Goal: Task Accomplishment & Management: Manage account settings

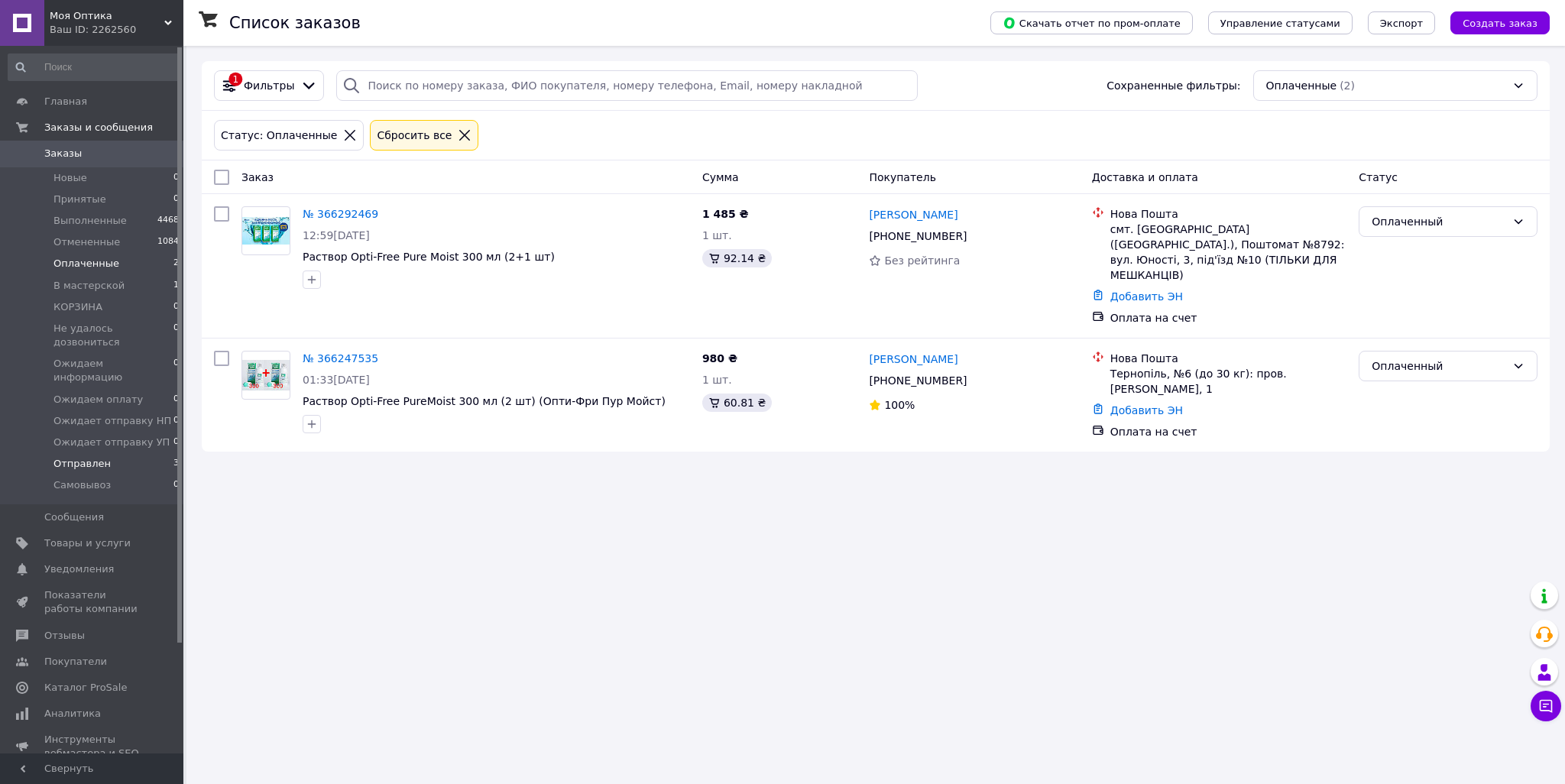
click at [92, 457] on span "Отправлен" at bounding box center [82, 464] width 57 height 13
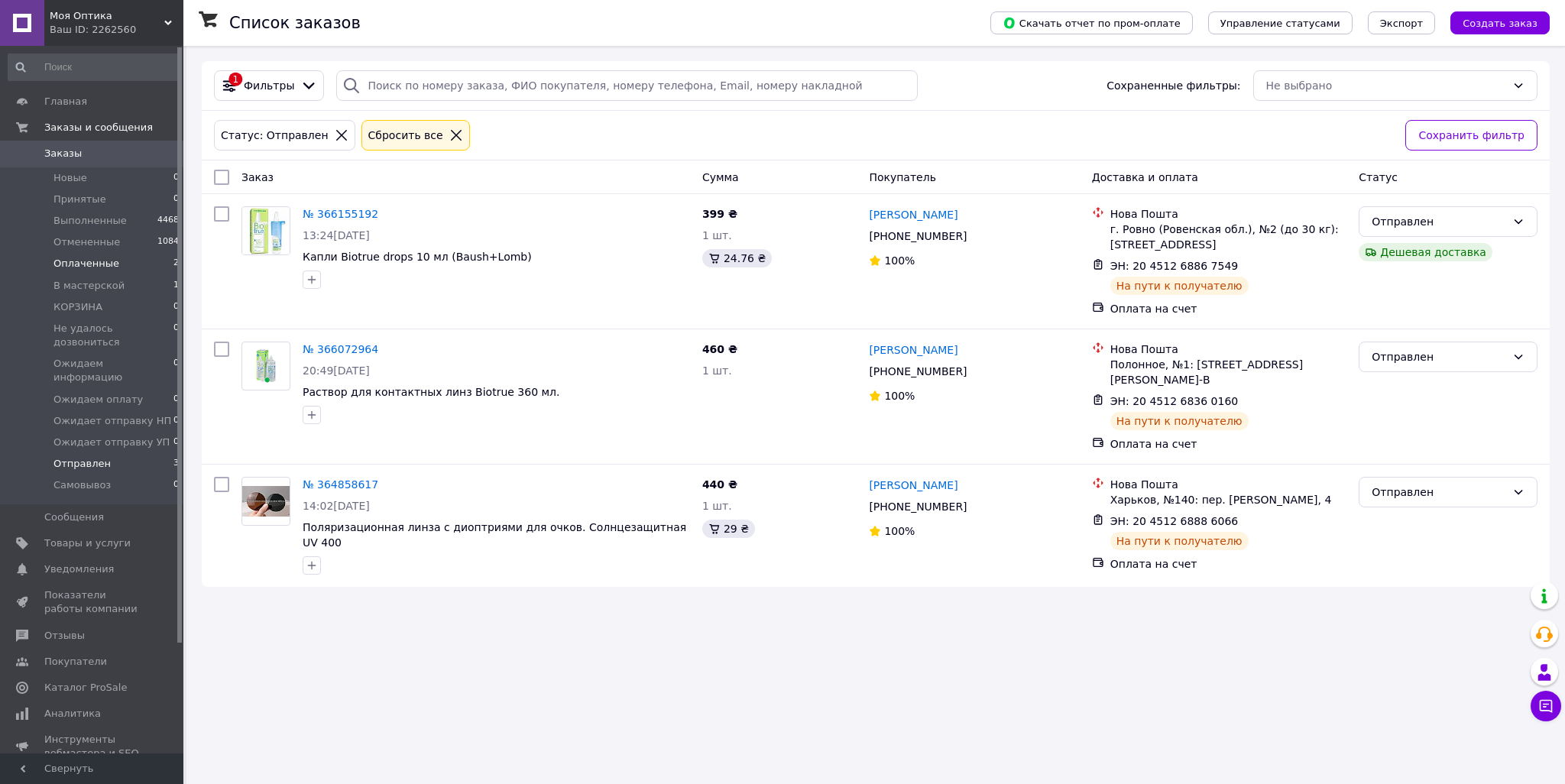
click at [127, 268] on li "Оплаченные 2" at bounding box center [93, 263] width 188 height 21
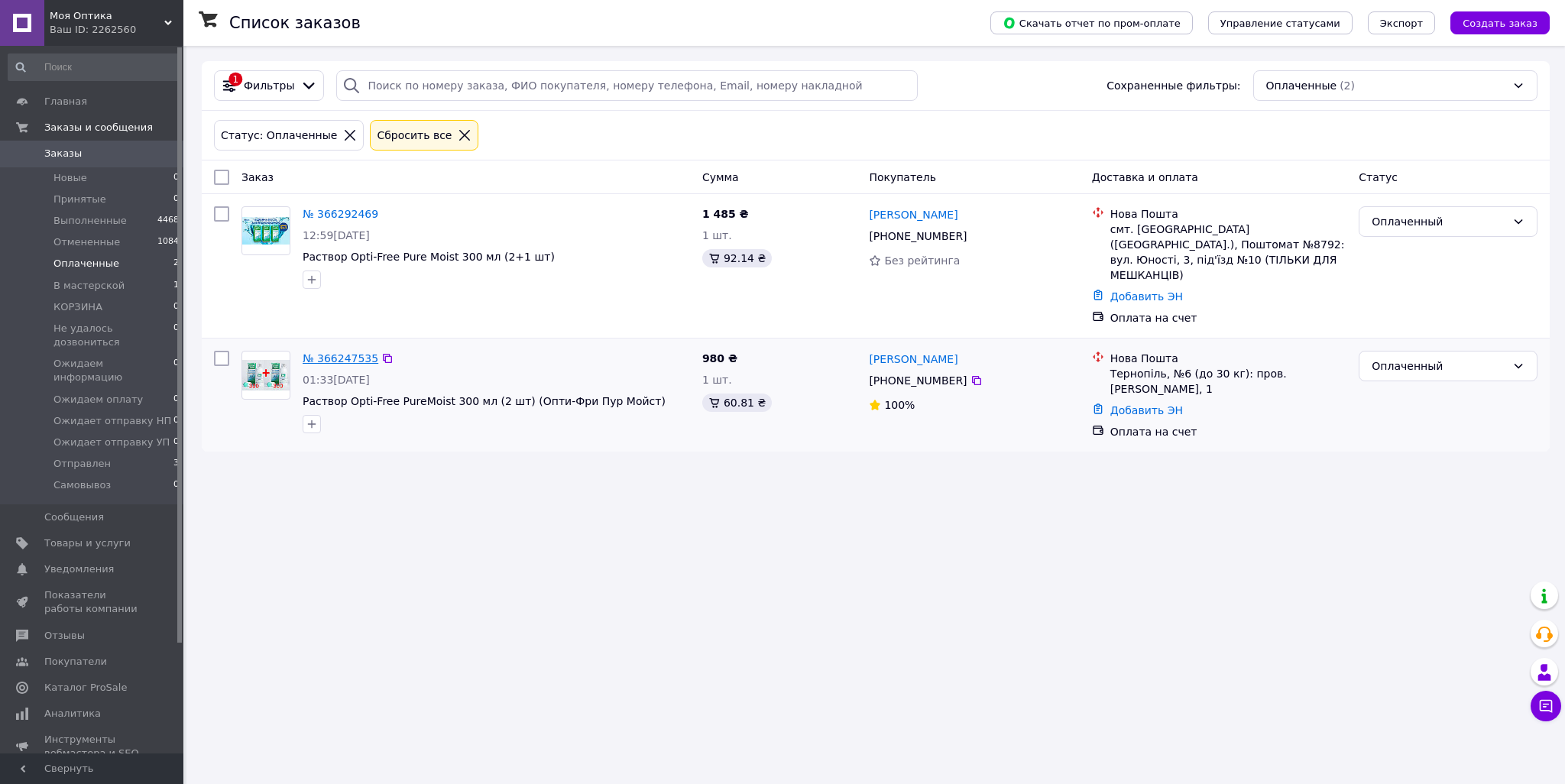
click at [330, 352] on link "№ 366247535" at bounding box center [341, 358] width 76 height 13
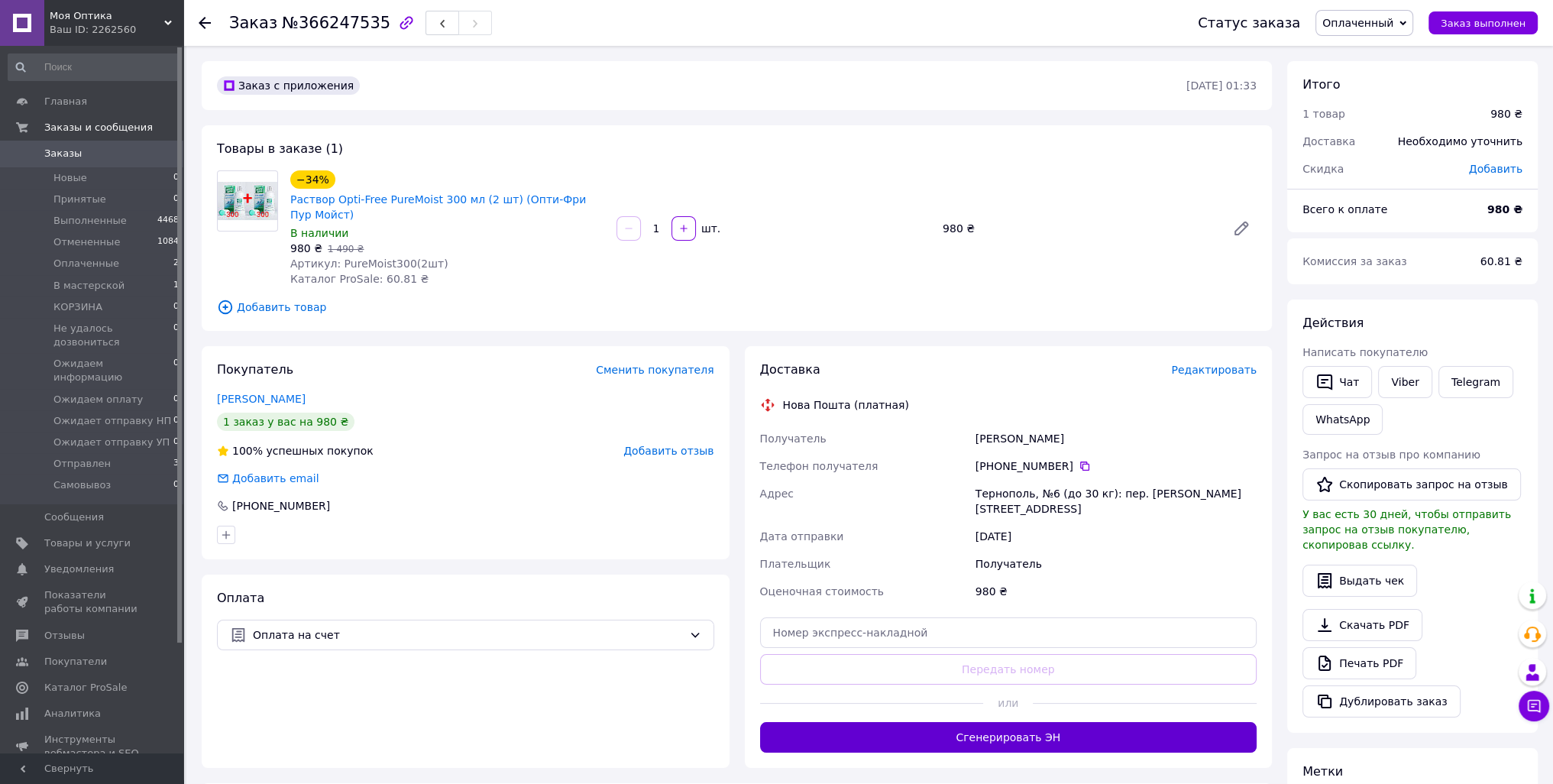
drag, startPoint x: 1069, startPoint y: 720, endPoint x: 1342, endPoint y: 429, distance: 399.0
click at [1072, 722] on button "Сгенерировать ЭН" at bounding box center [1009, 737] width 497 height 30
click at [1393, 8] on div "Статус заказа Оплаченный Принят Выполнен Отменен В мастерской КОРЗИНА Не удалос…" at bounding box center [1352, 23] width 370 height 45
click at [1413, 22] on span "Оплаченный" at bounding box center [1365, 23] width 98 height 26
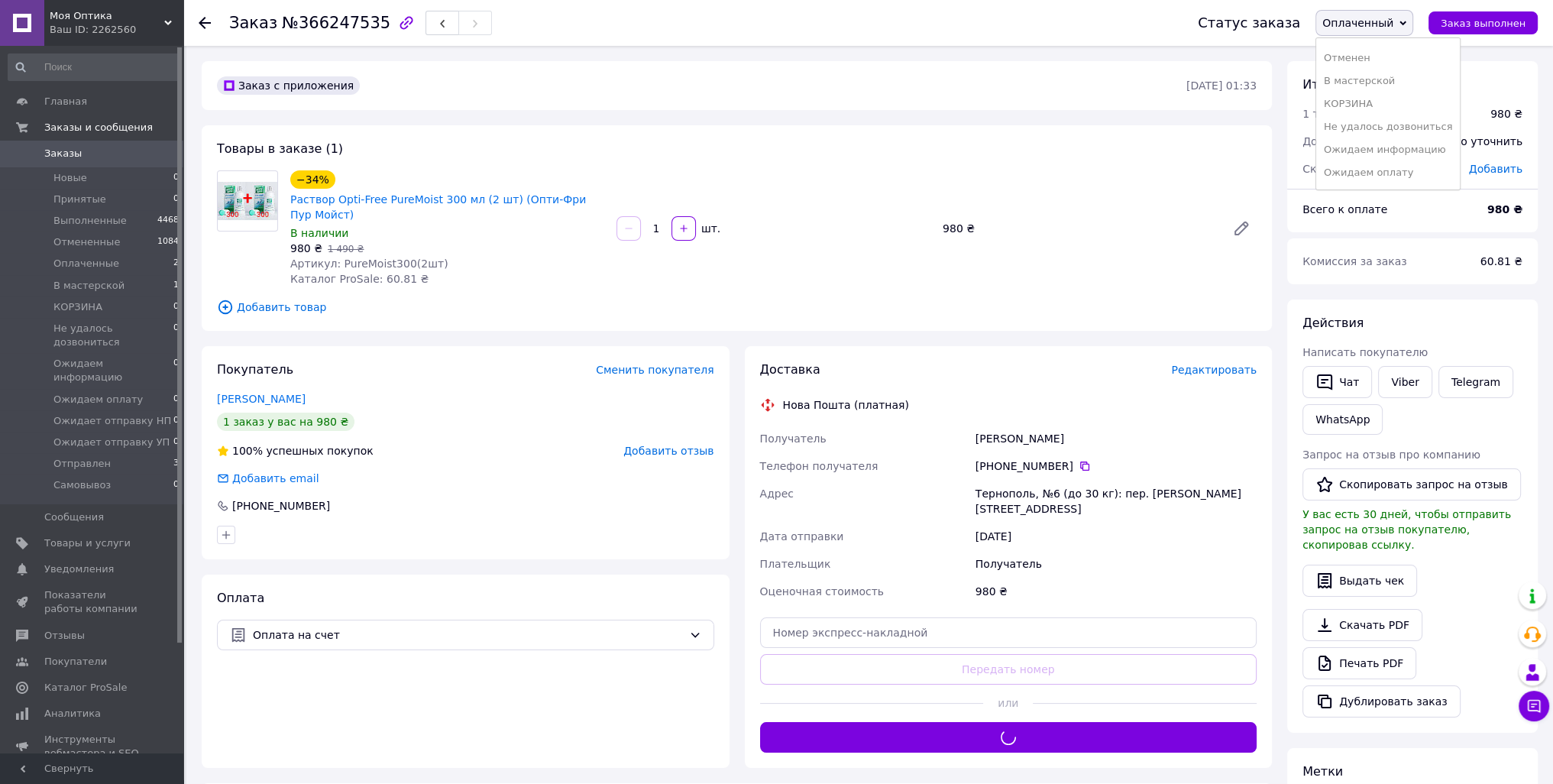
scroll to position [131, 0]
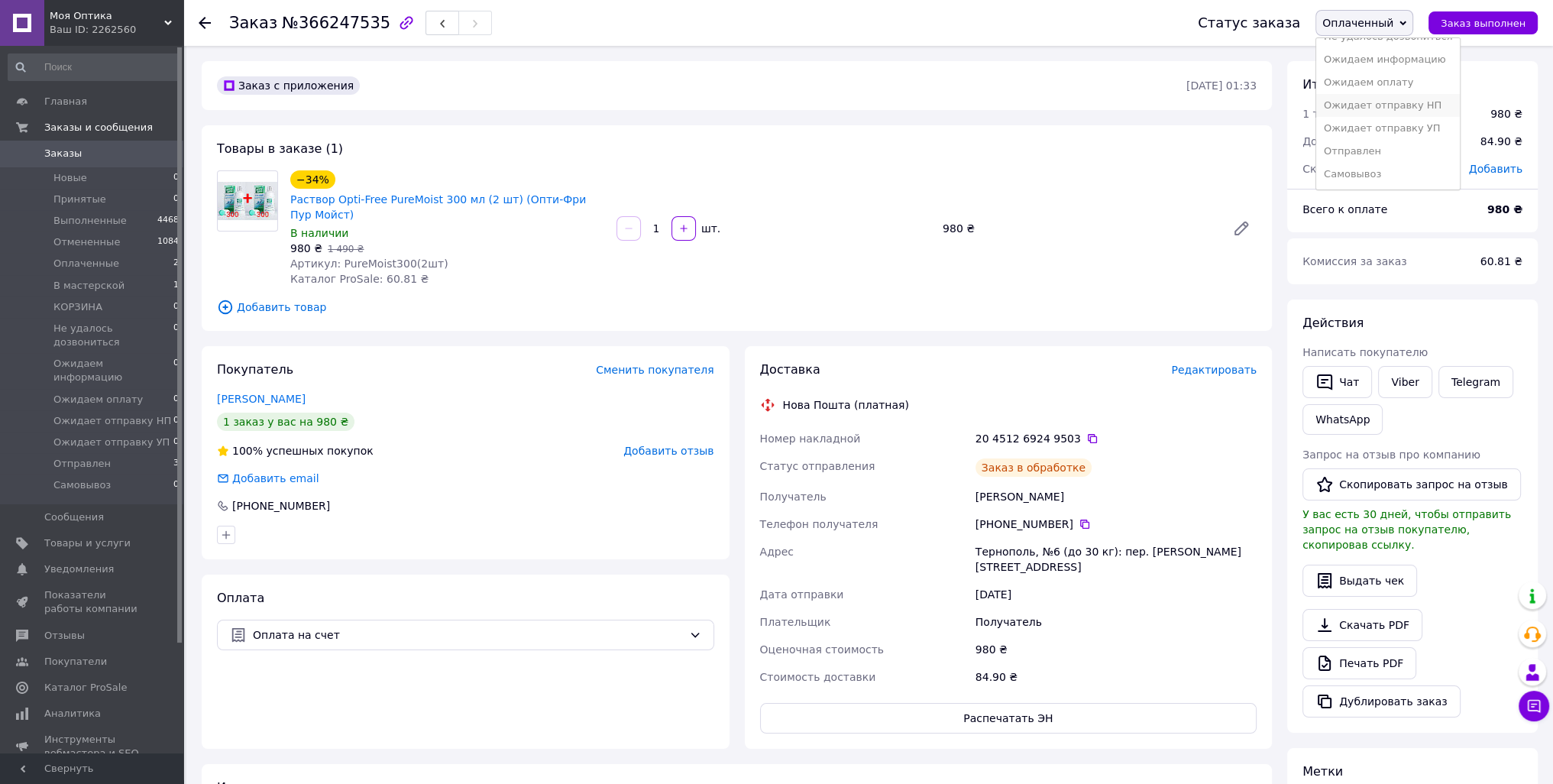
click at [1393, 102] on li "Ожидает отправку НП" at bounding box center [1388, 105] width 144 height 23
click at [204, 20] on icon at bounding box center [204, 23] width 13 height 13
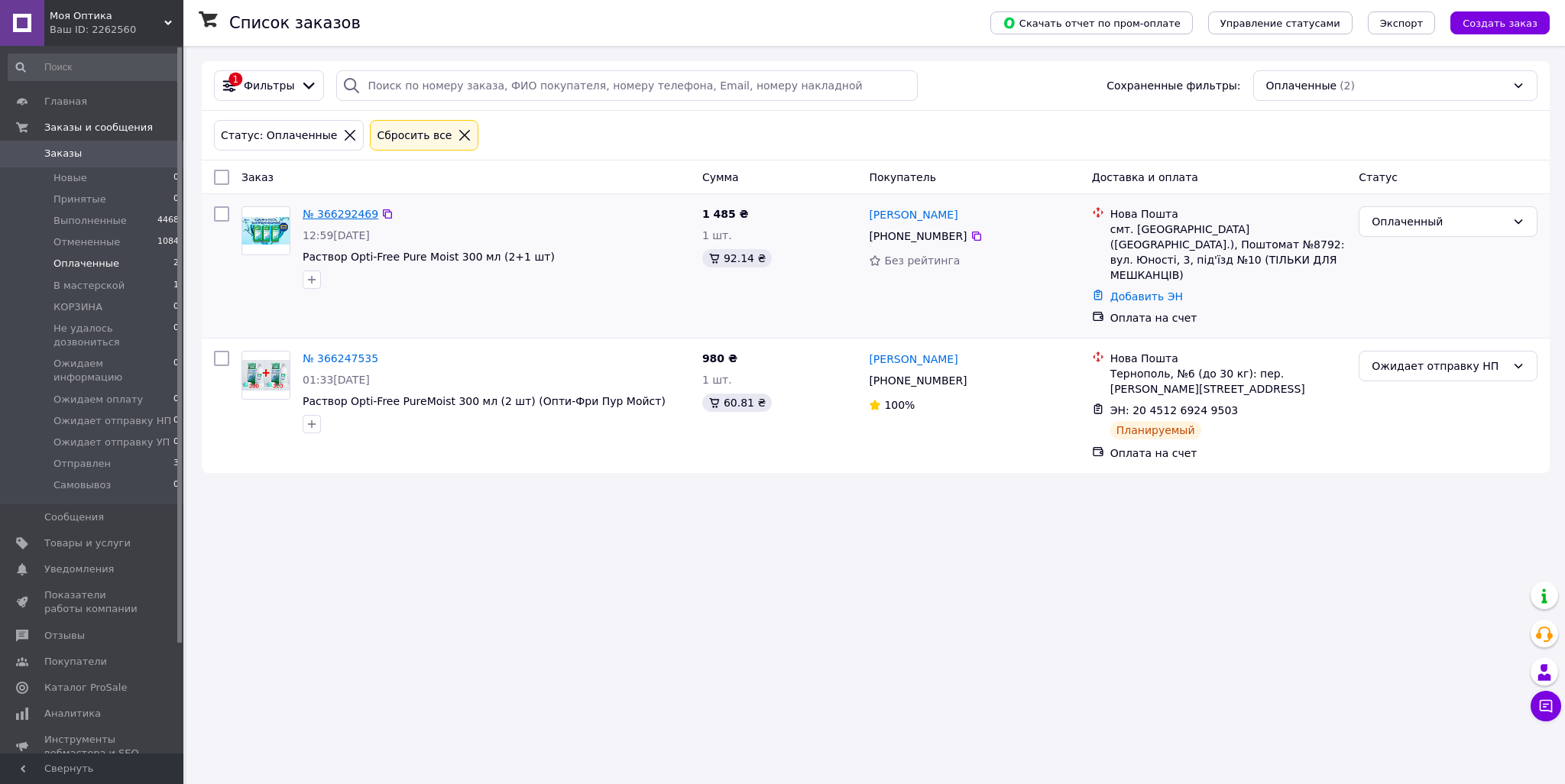
click at [352, 215] on link "№ 366292469" at bounding box center [341, 214] width 76 height 13
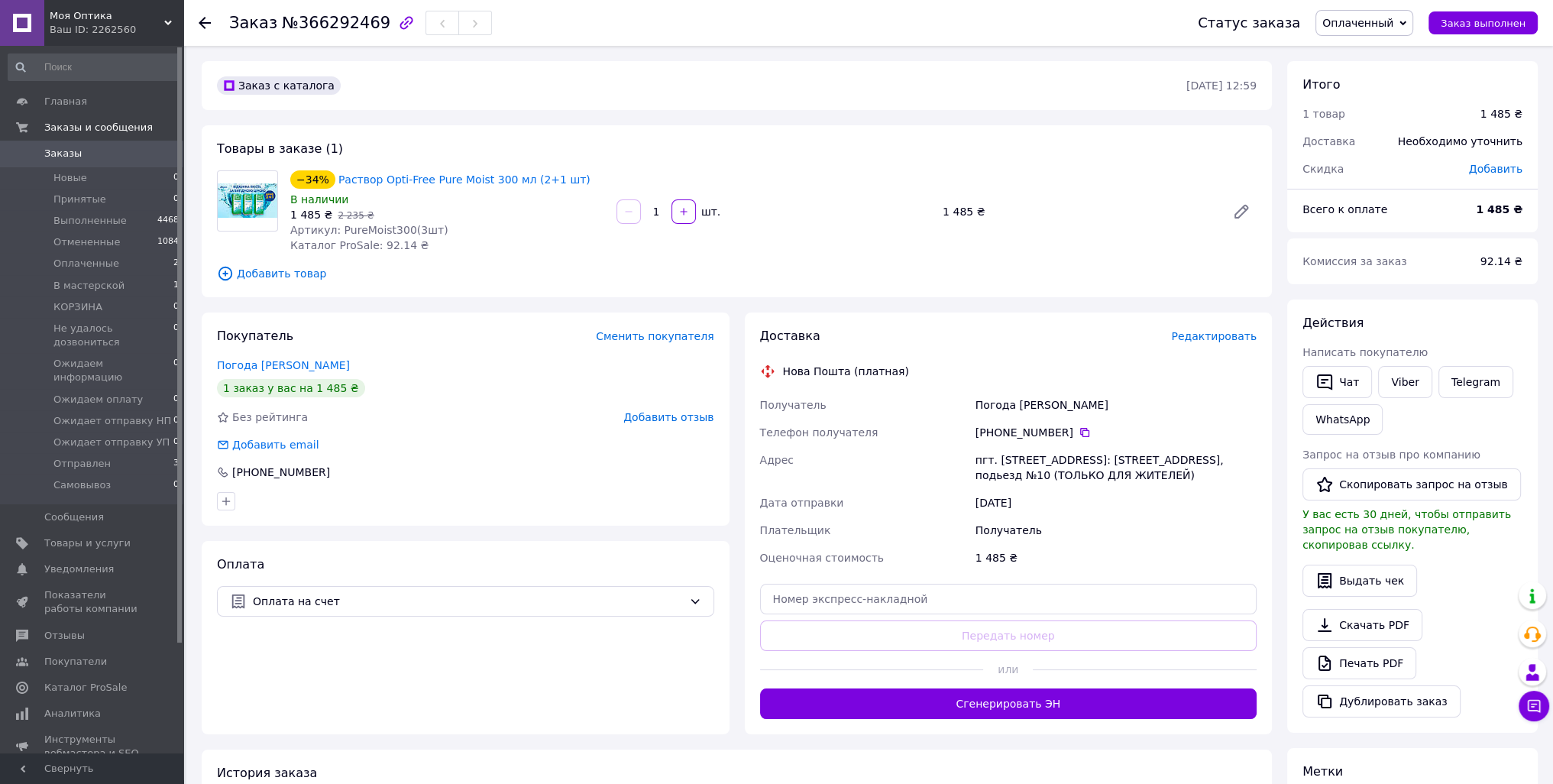
click at [1095, 707] on button "Сгенерировать ЭН" at bounding box center [1009, 703] width 497 height 30
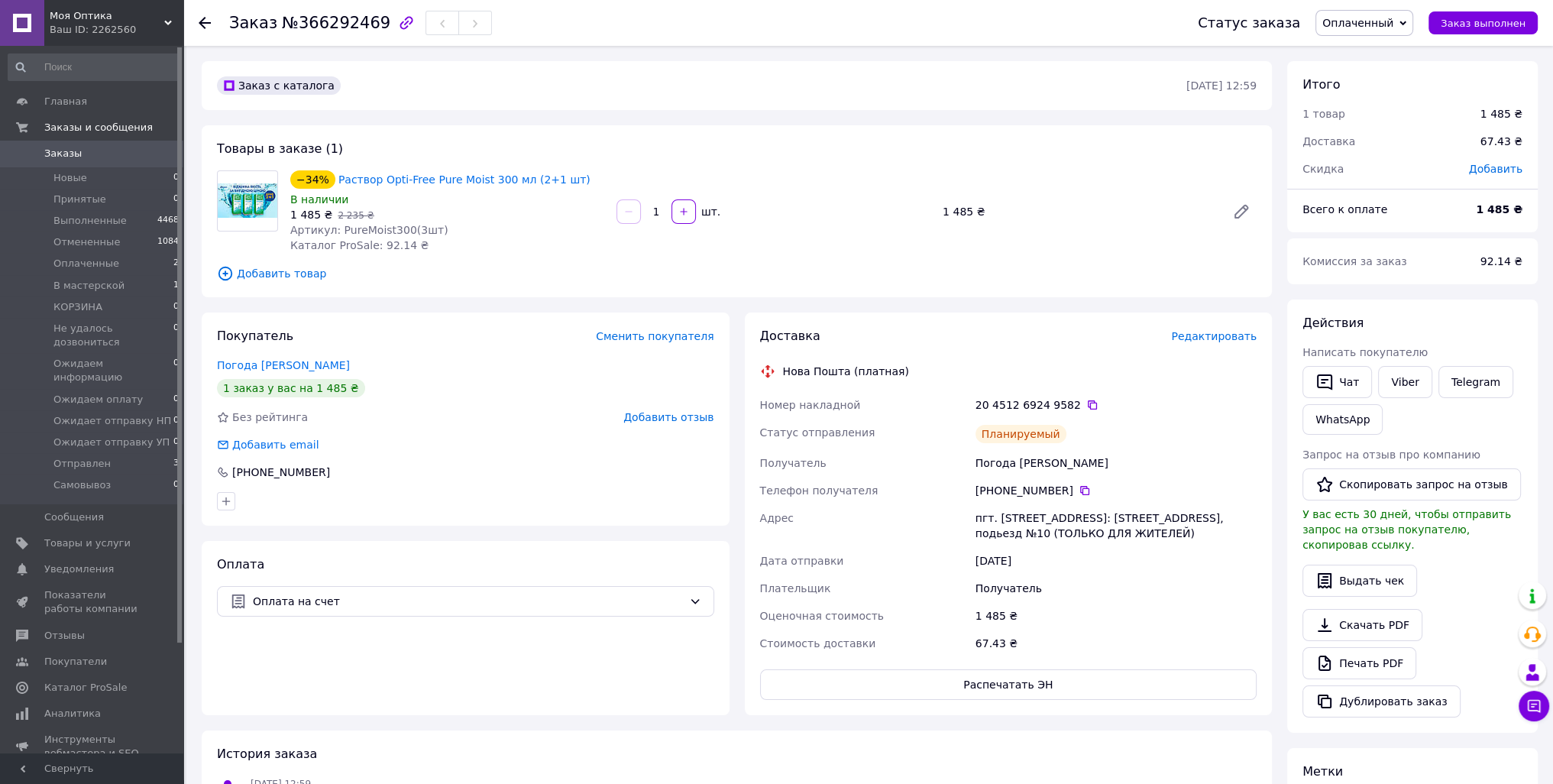
click at [1406, 17] on span "Оплаченный" at bounding box center [1365, 23] width 98 height 26
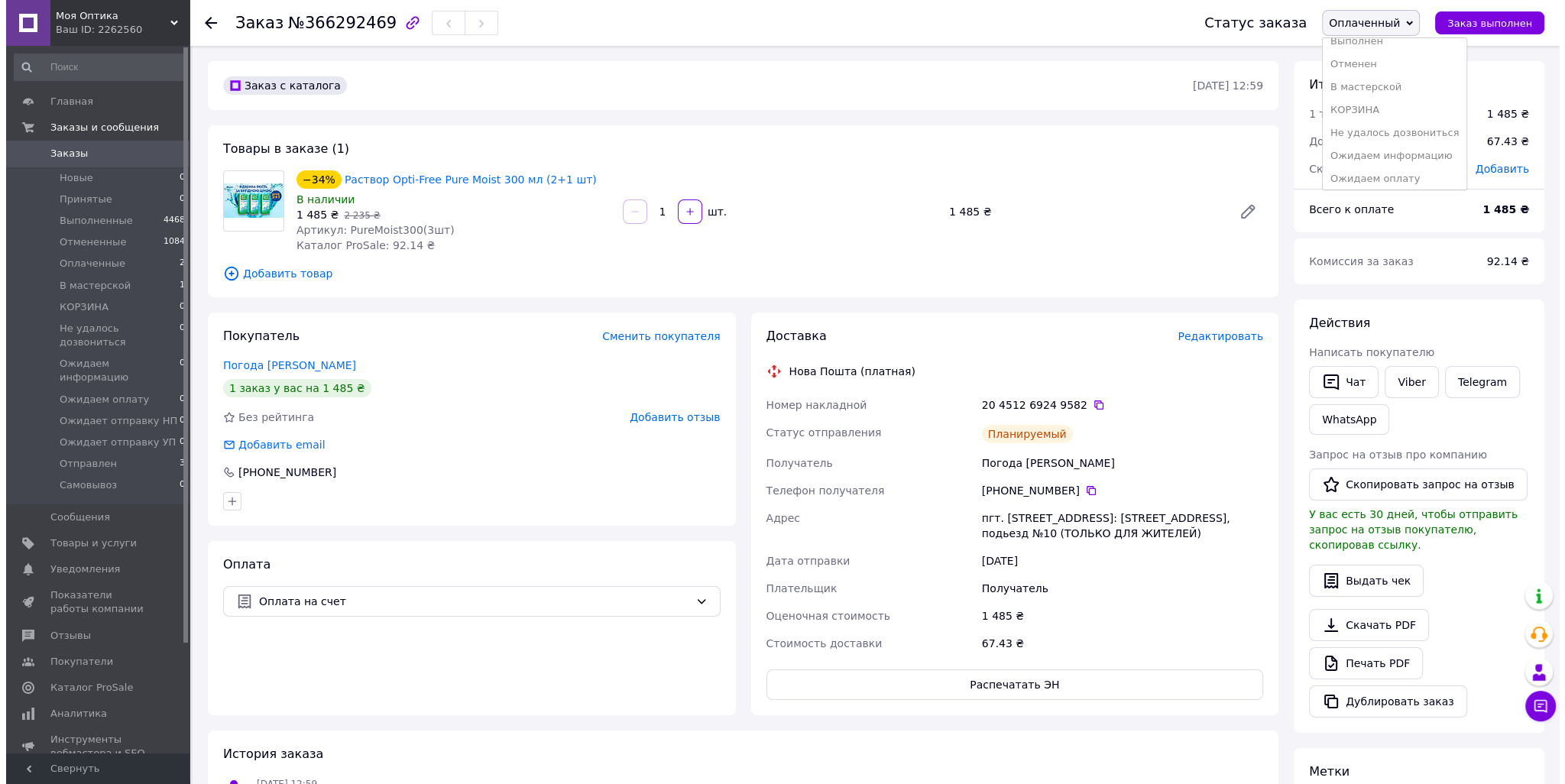
scroll to position [131, 0]
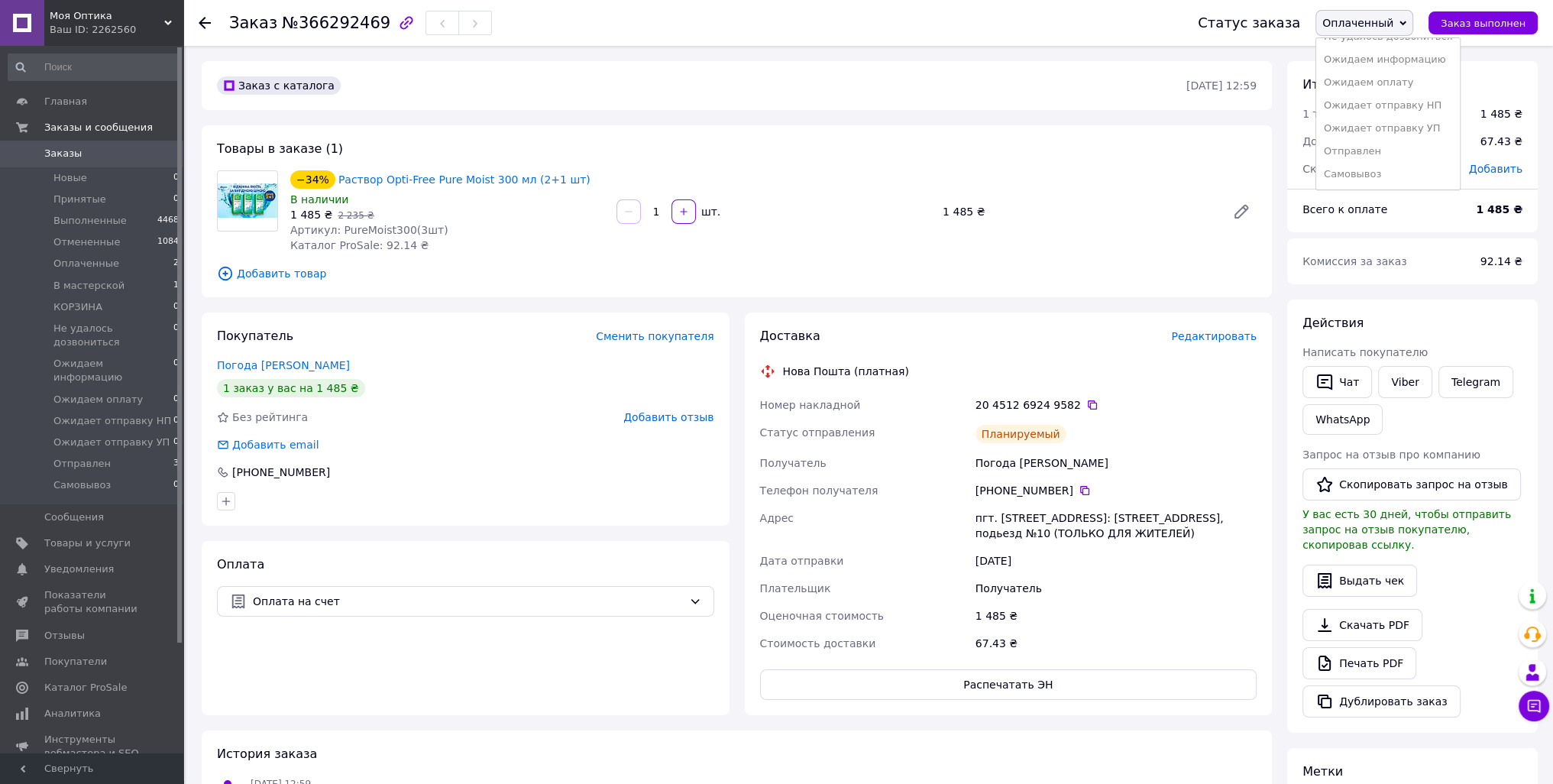
click at [1436, 109] on li "Ожидает отправку НП" at bounding box center [1388, 105] width 144 height 23
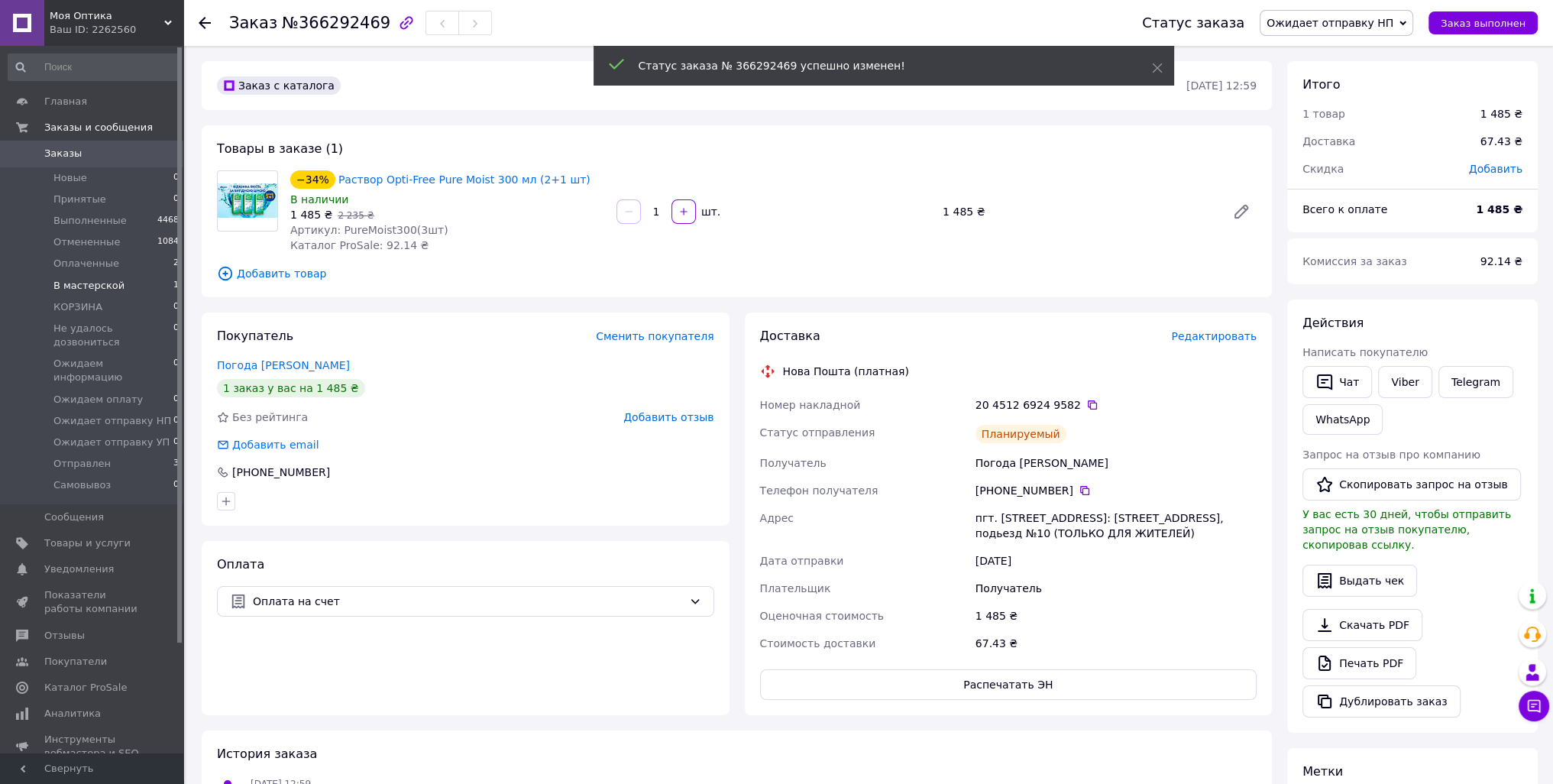
click at [103, 279] on span "В мастерской" at bounding box center [89, 285] width 71 height 13
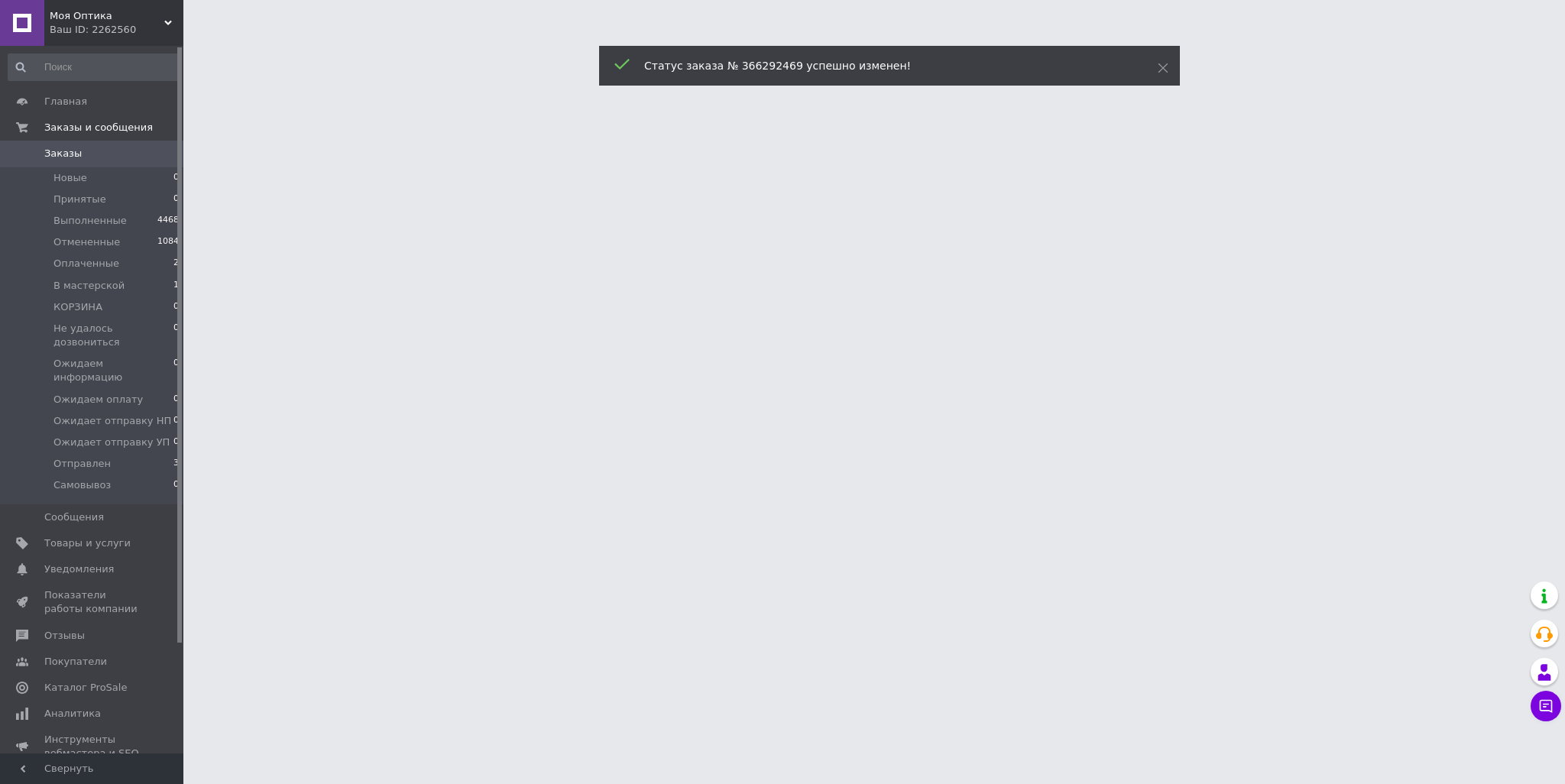
click at [151, 21] on span "Моя Оптика" at bounding box center [107, 16] width 114 height 13
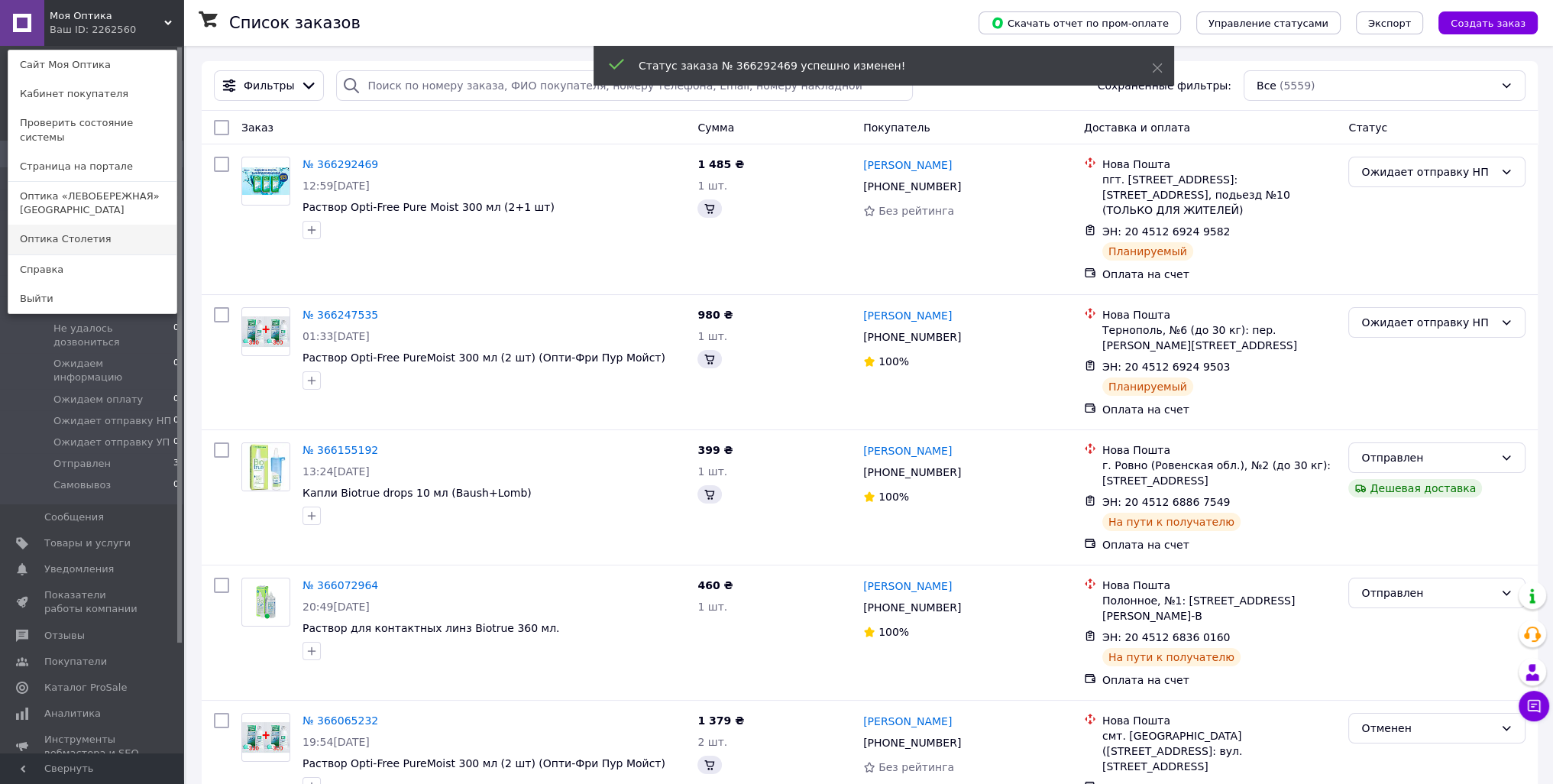
click at [85, 225] on link "Оптика Столетия" at bounding box center [93, 239] width 168 height 29
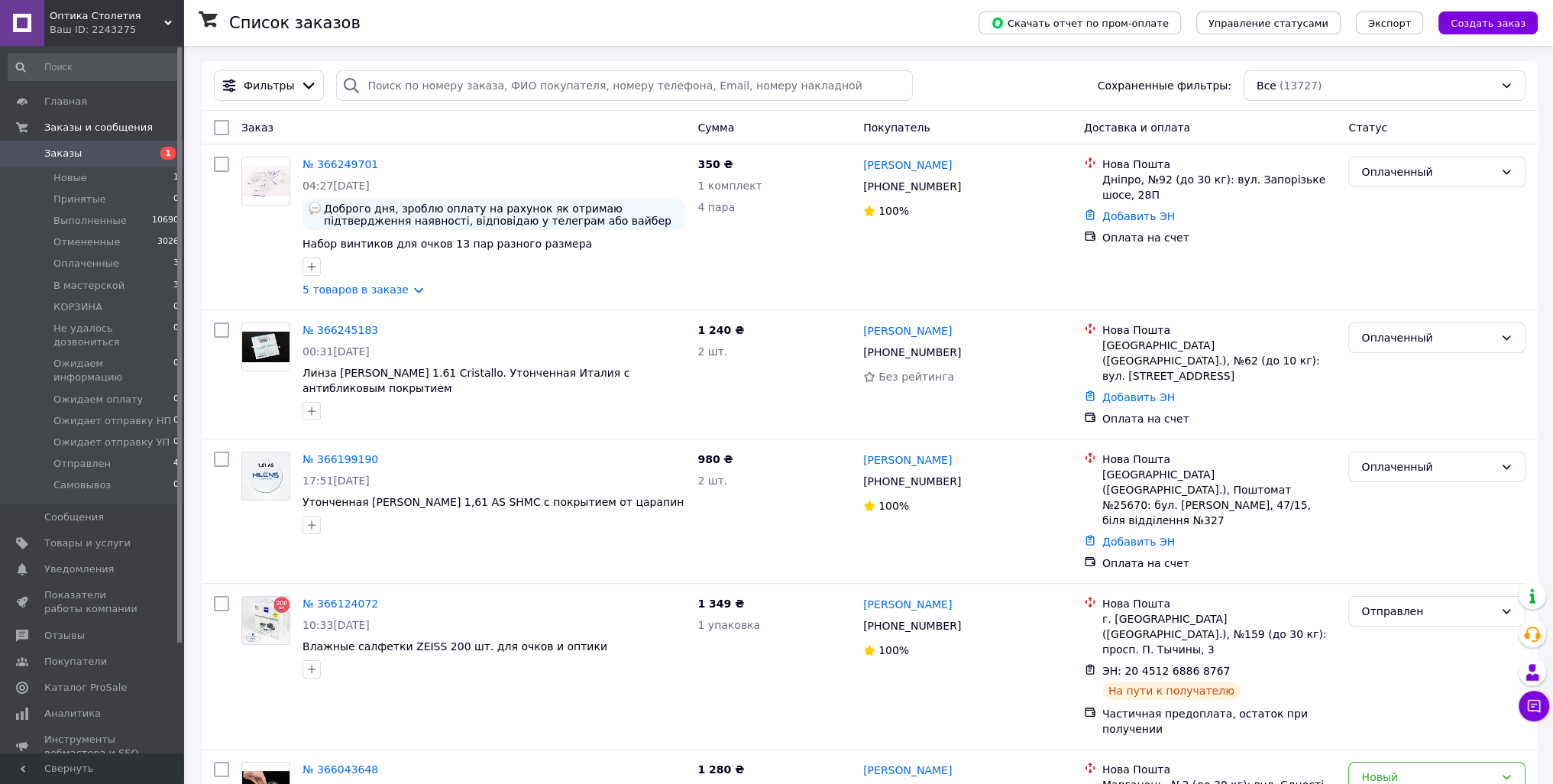
click at [157, 19] on span "Оптика Столетия" at bounding box center [107, 16] width 114 height 13
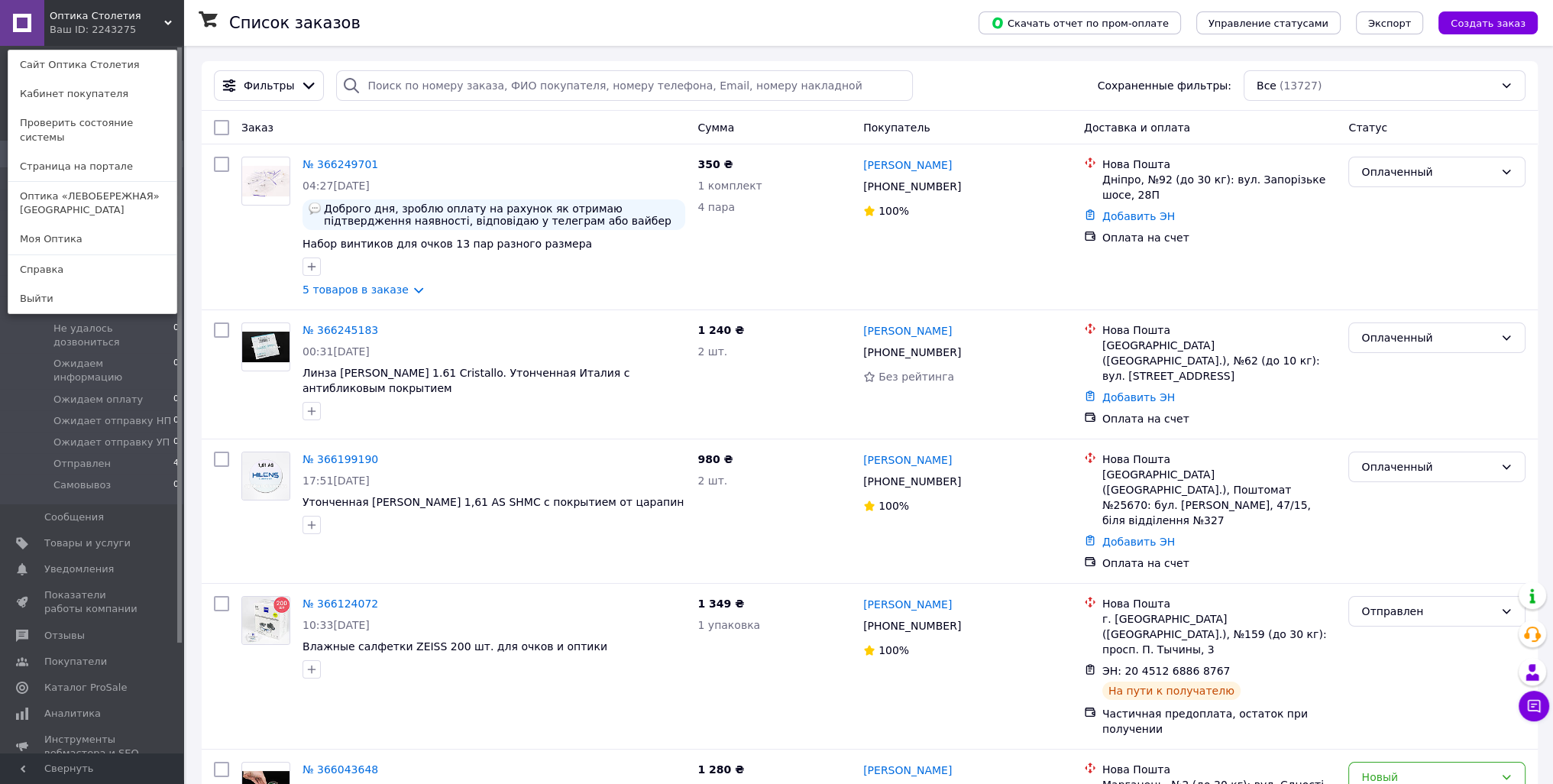
click at [154, 24] on div "Оптика Столетия Ваш ID: 2243275 Сайт Оптика Столетия Кабинет покупателя Провери…" at bounding box center [92, 23] width 183 height 45
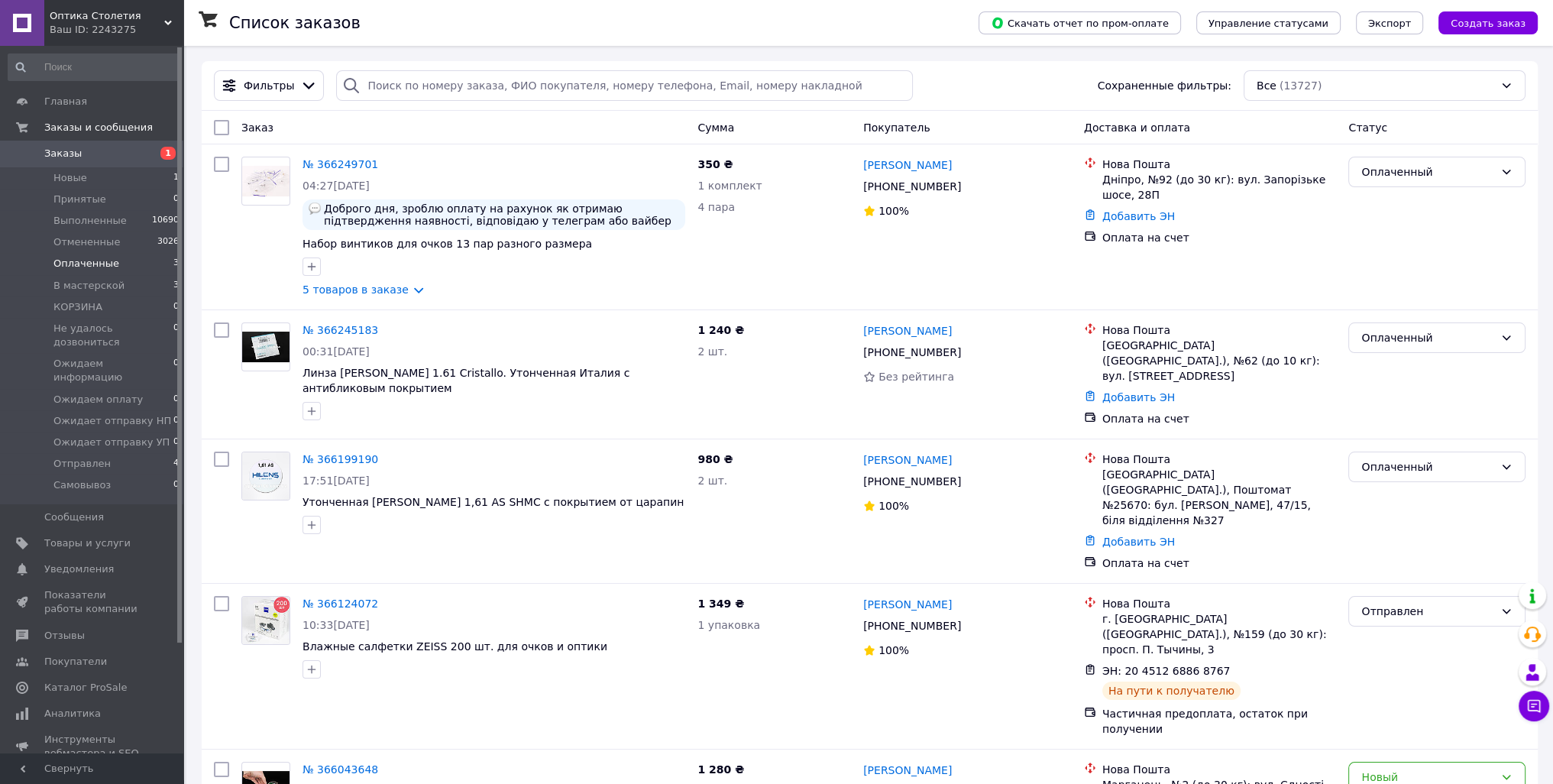
click at [103, 264] on span "Оплаченные" at bounding box center [87, 263] width 66 height 13
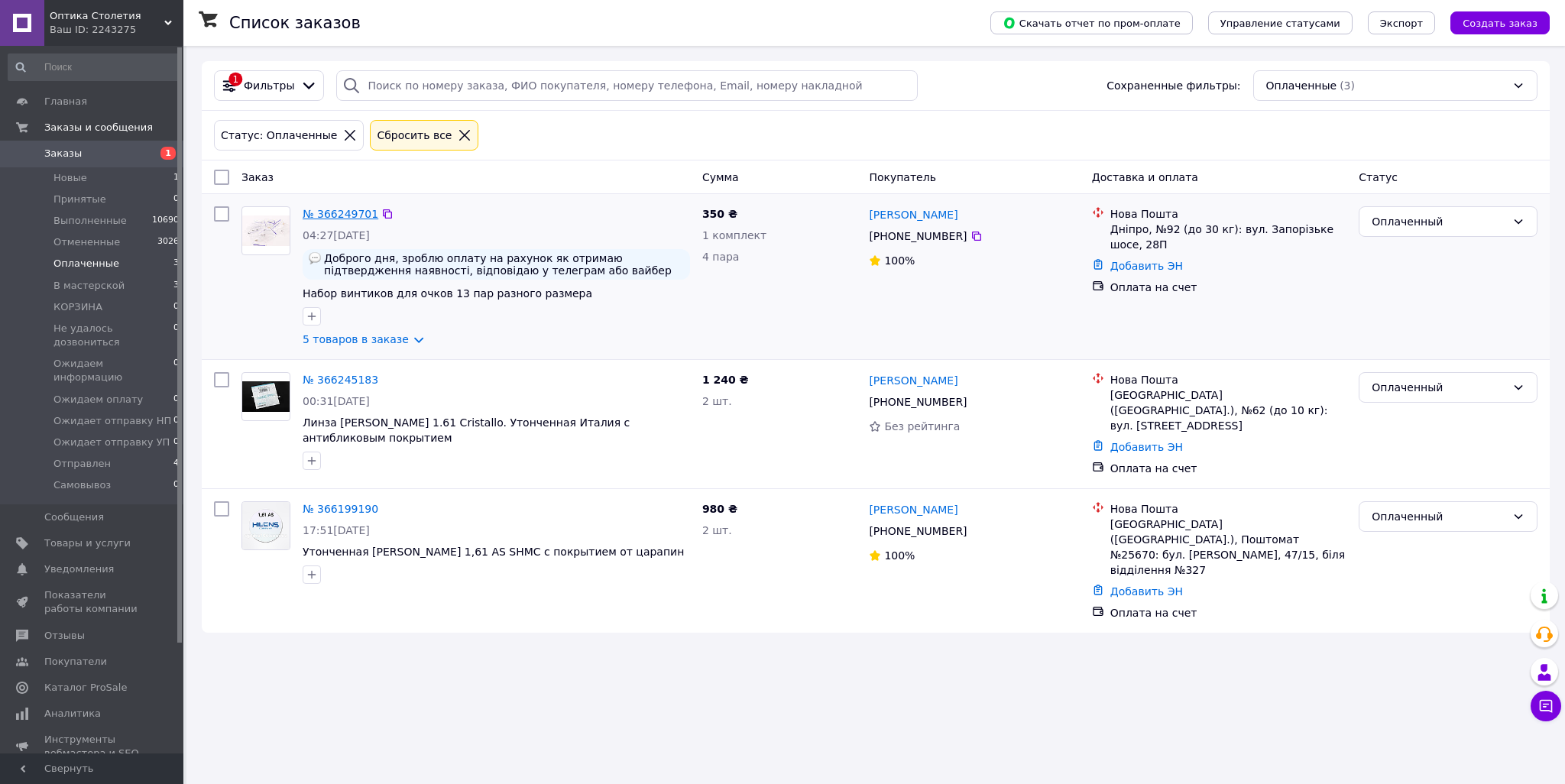
click at [341, 212] on link "№ 366249701" at bounding box center [341, 214] width 76 height 13
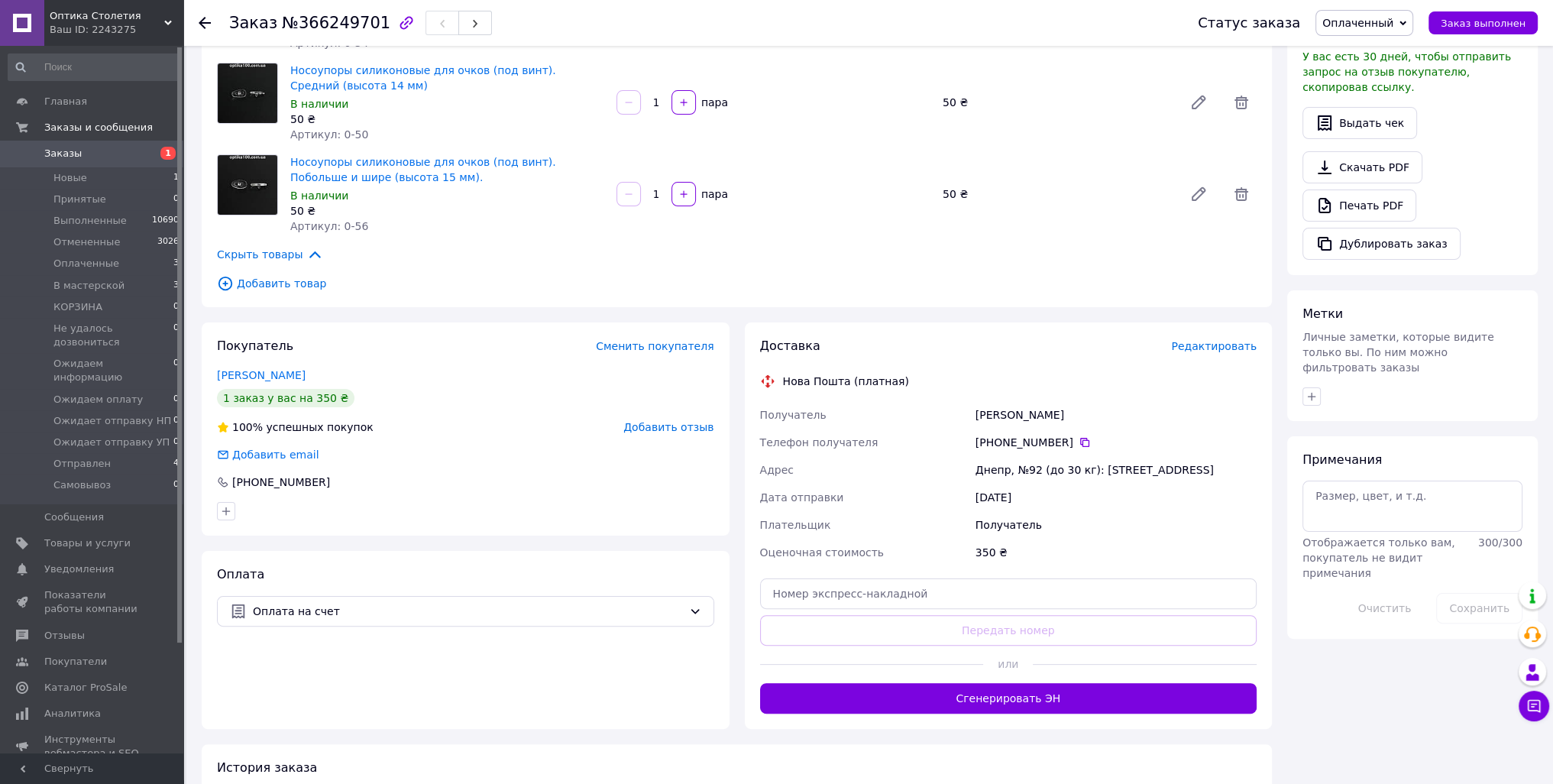
scroll to position [382, 0]
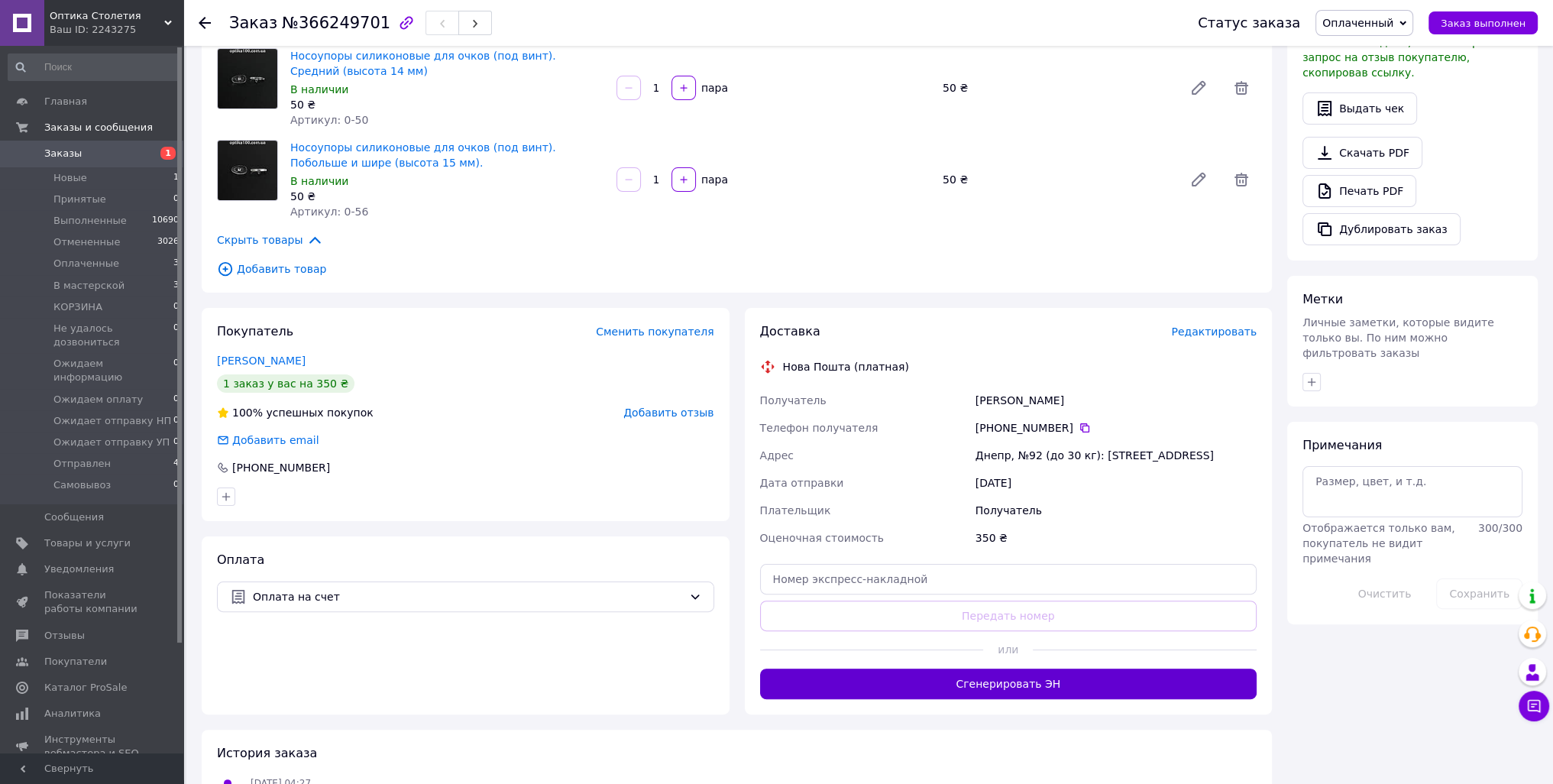
click at [1061, 686] on button "Сгенерировать ЭН" at bounding box center [1009, 684] width 497 height 30
click at [1393, 21] on span "Оплаченный" at bounding box center [1358, 23] width 71 height 13
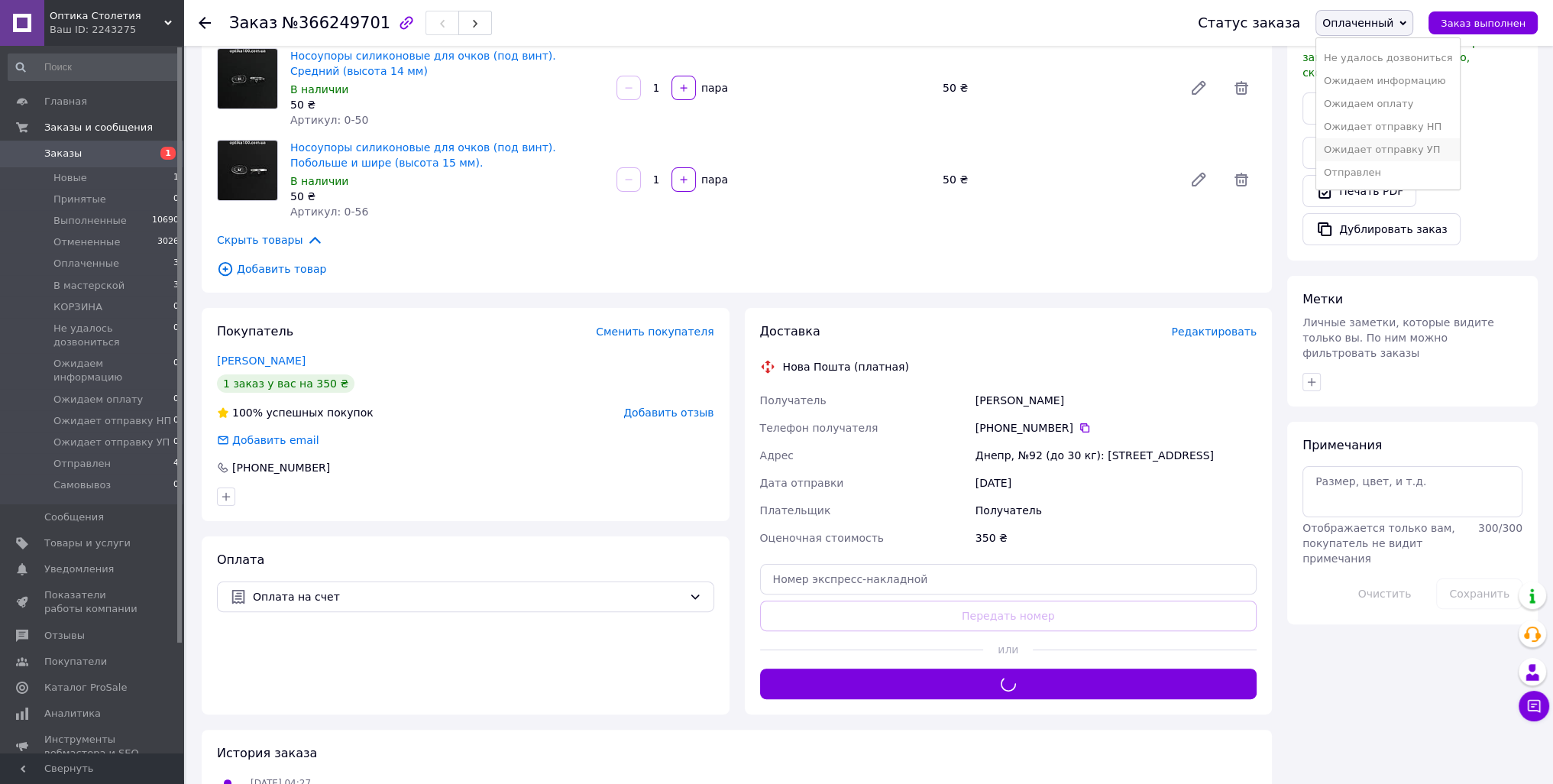
scroll to position [131, 0]
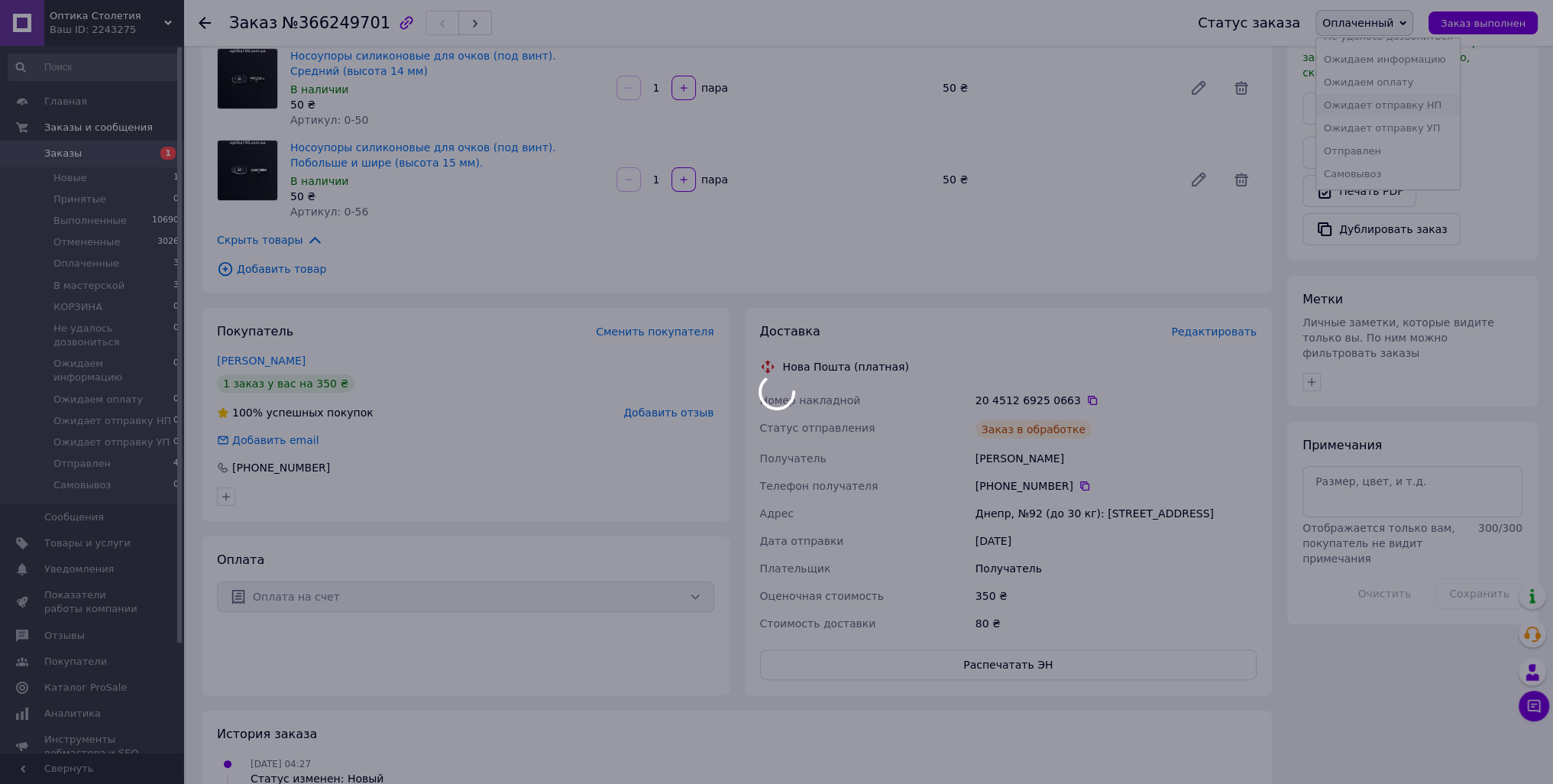
click at [1430, 108] on li "Ожидает отправку НП" at bounding box center [1388, 105] width 144 height 23
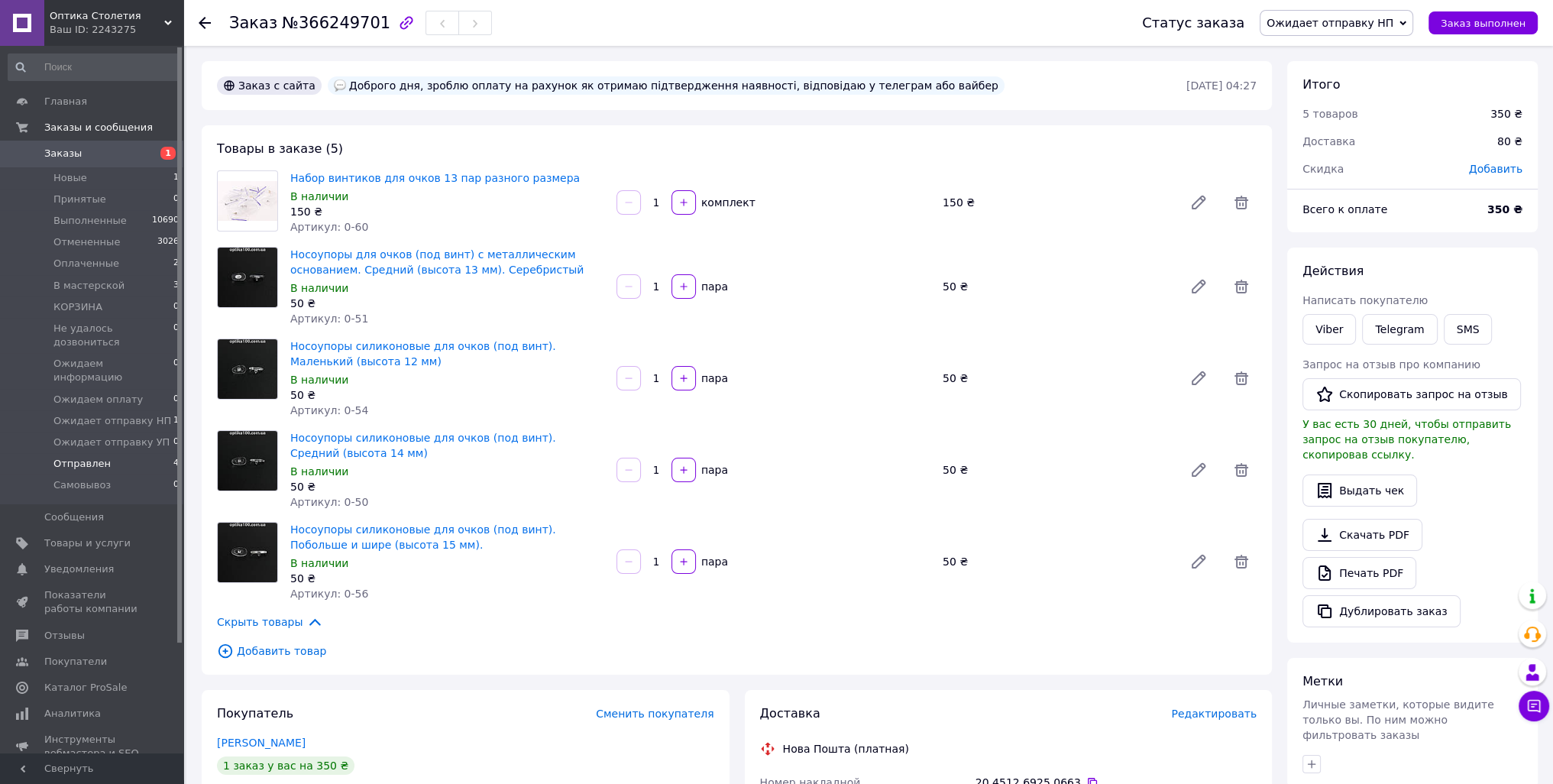
click at [93, 457] on span "Отправлен" at bounding box center [82, 464] width 57 height 13
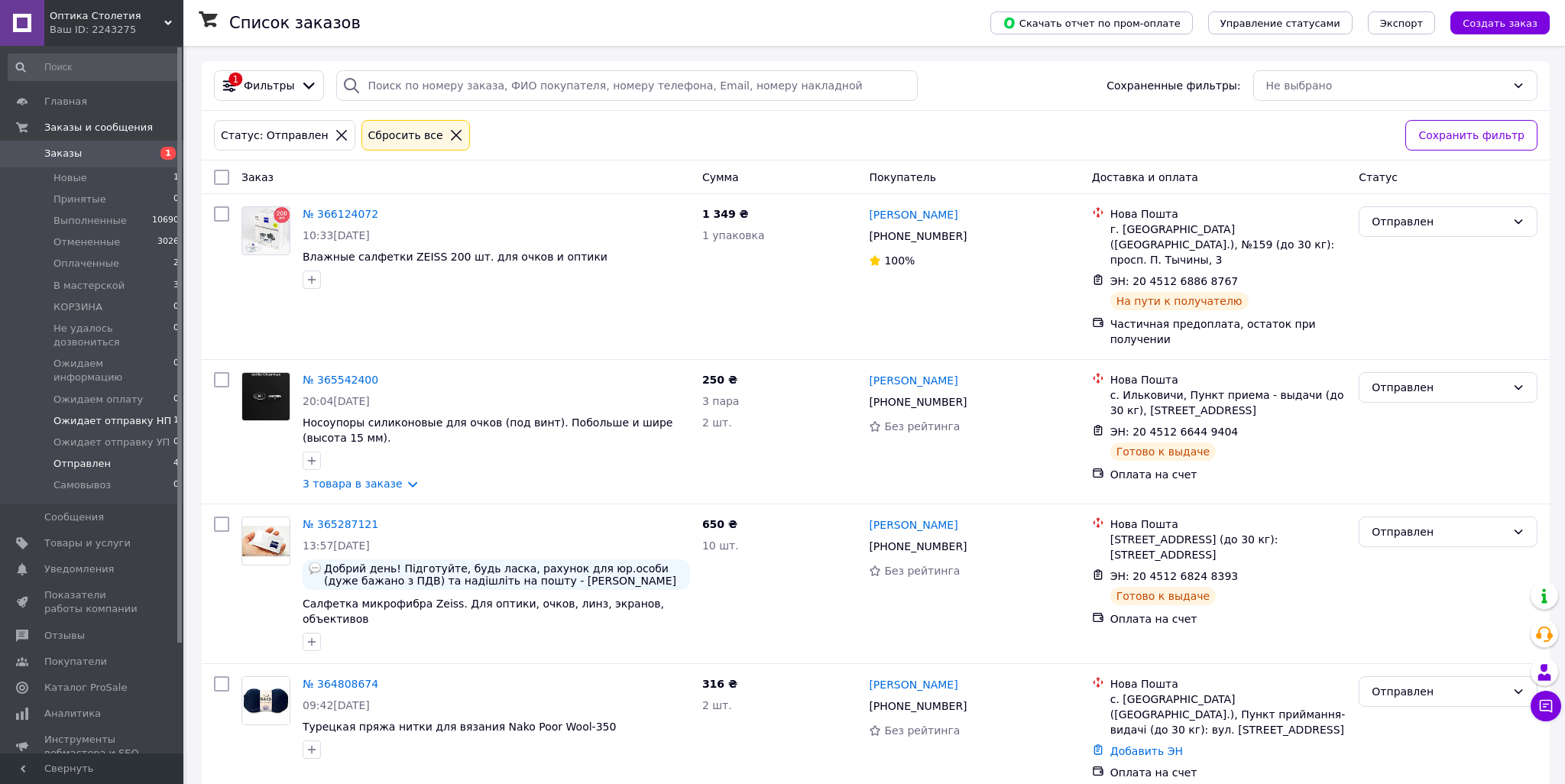
click at [120, 414] on span "Ожидает отправку НП" at bounding box center [113, 421] width 118 height 13
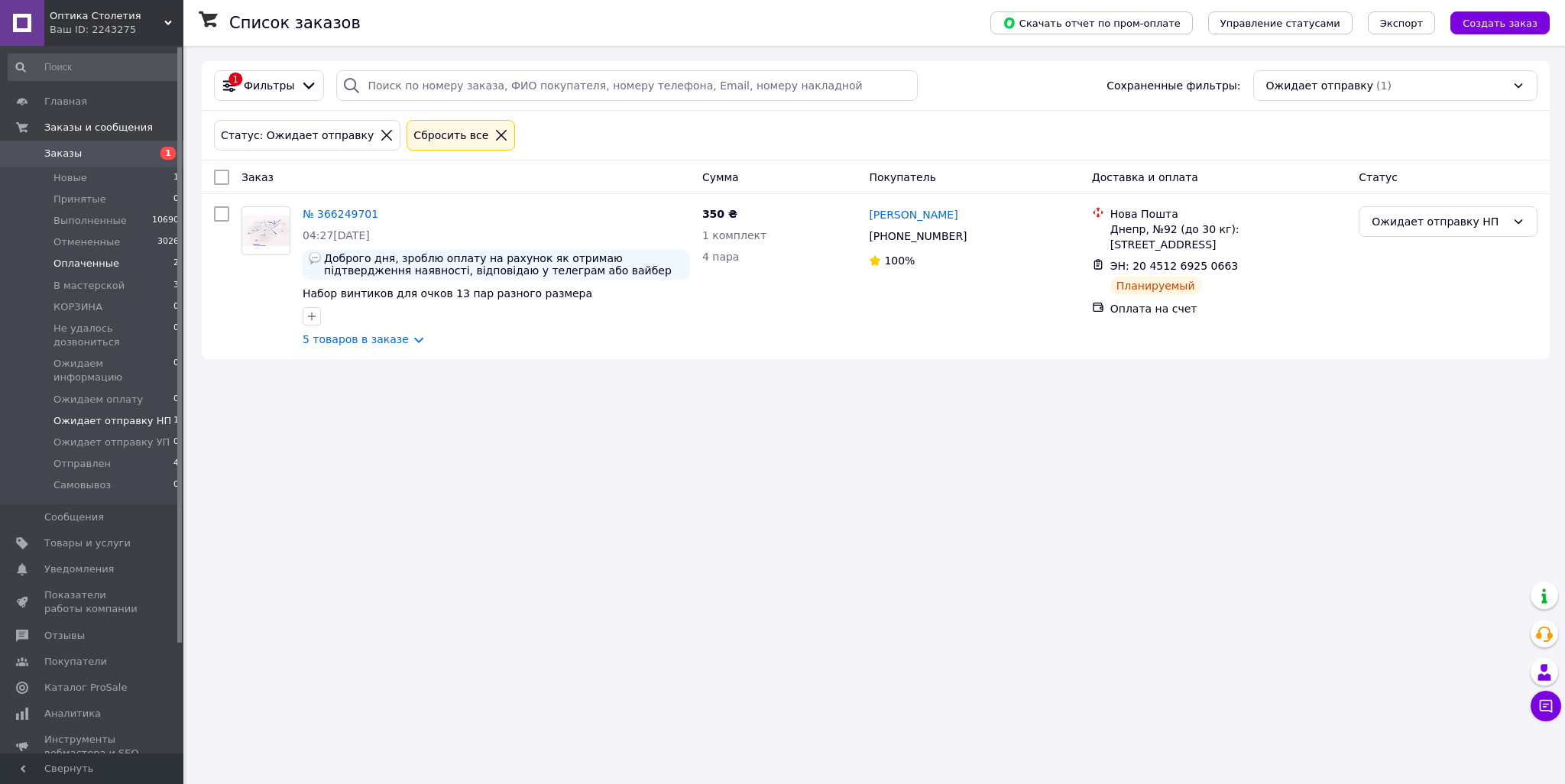
click at [91, 268] on span "Оплаченные" at bounding box center [87, 263] width 66 height 13
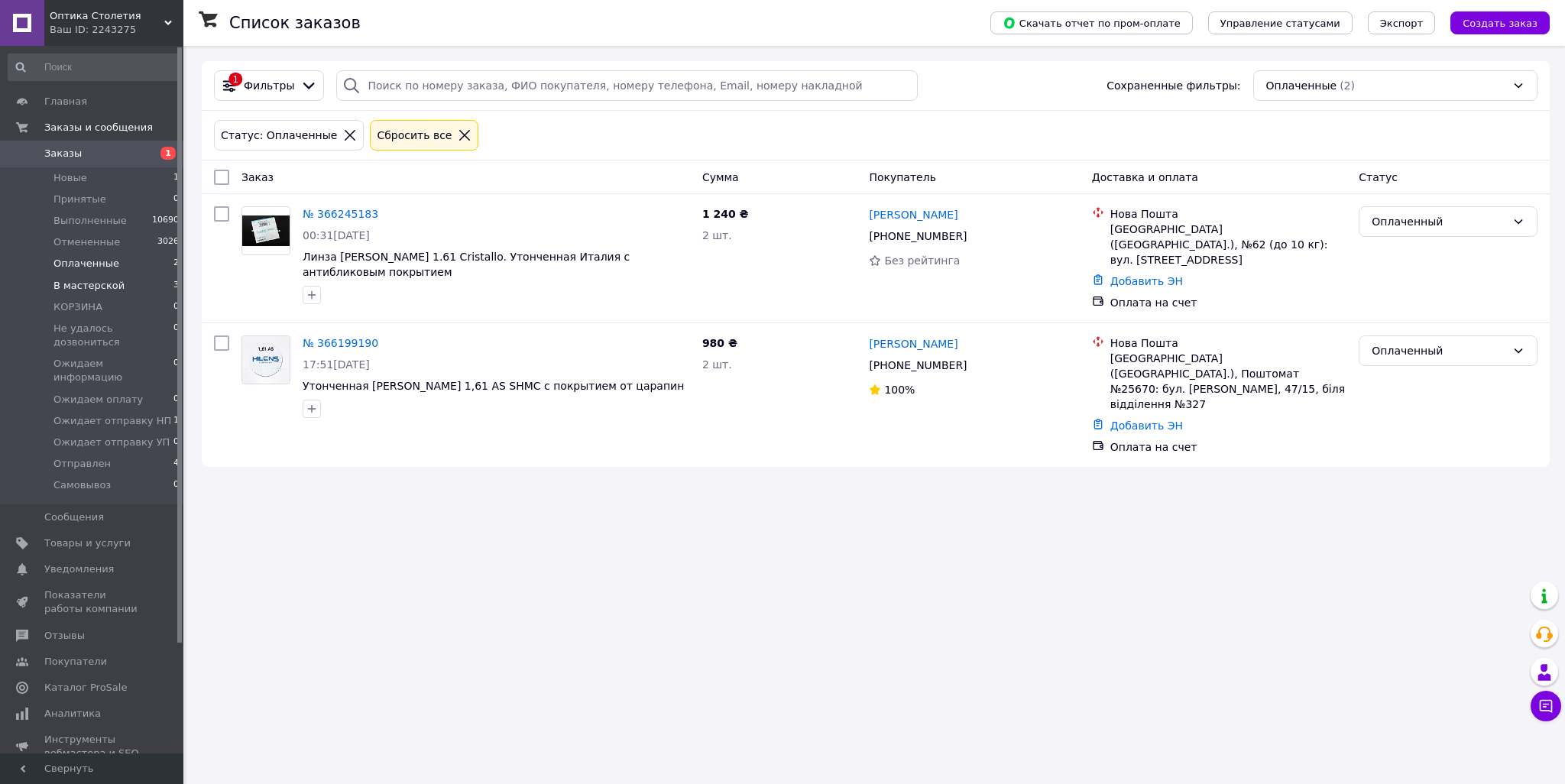
click at [103, 284] on span "В мастерской" at bounding box center [89, 285] width 71 height 13
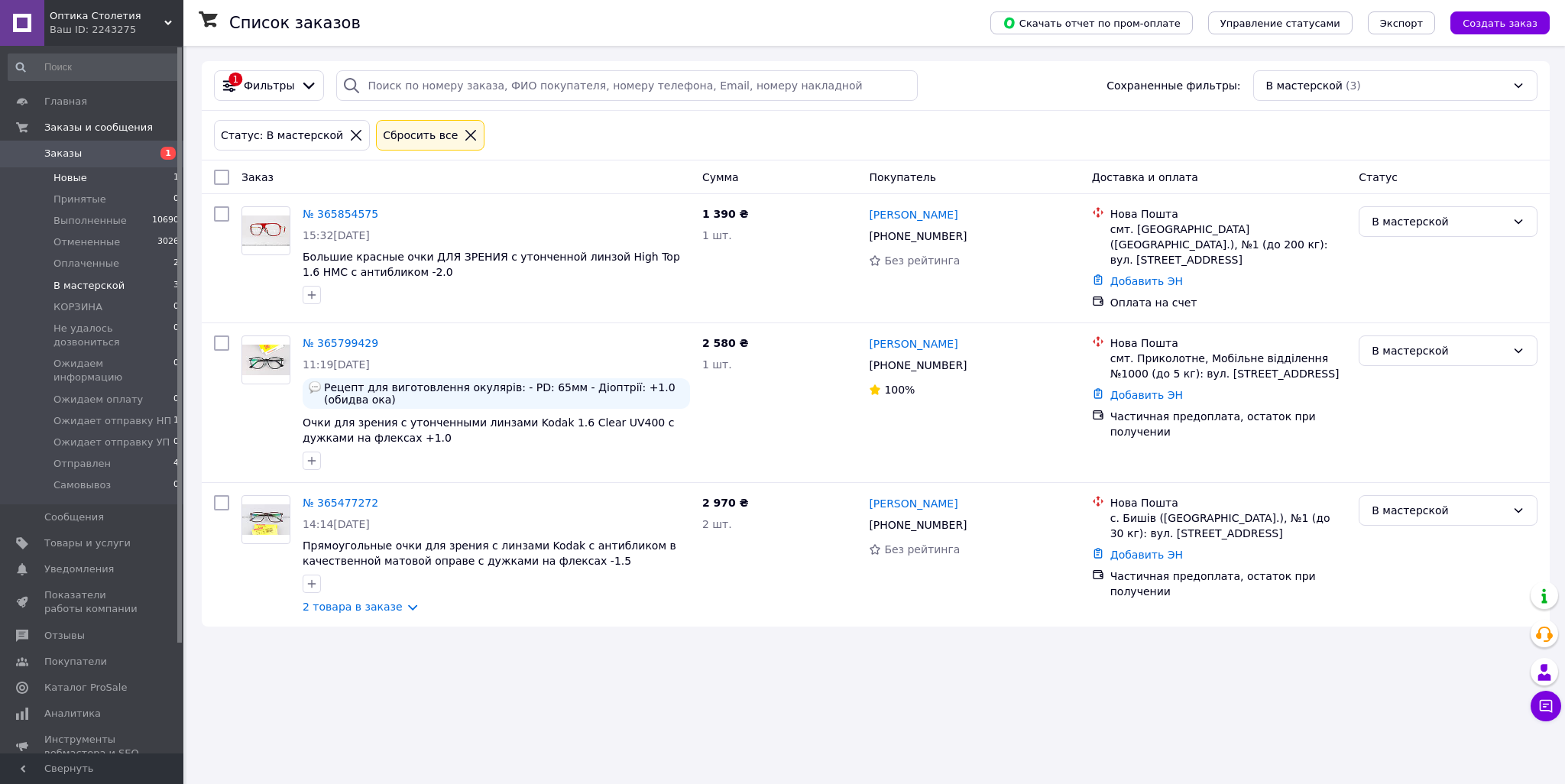
click at [92, 170] on li "Новые 1" at bounding box center [93, 177] width 188 height 21
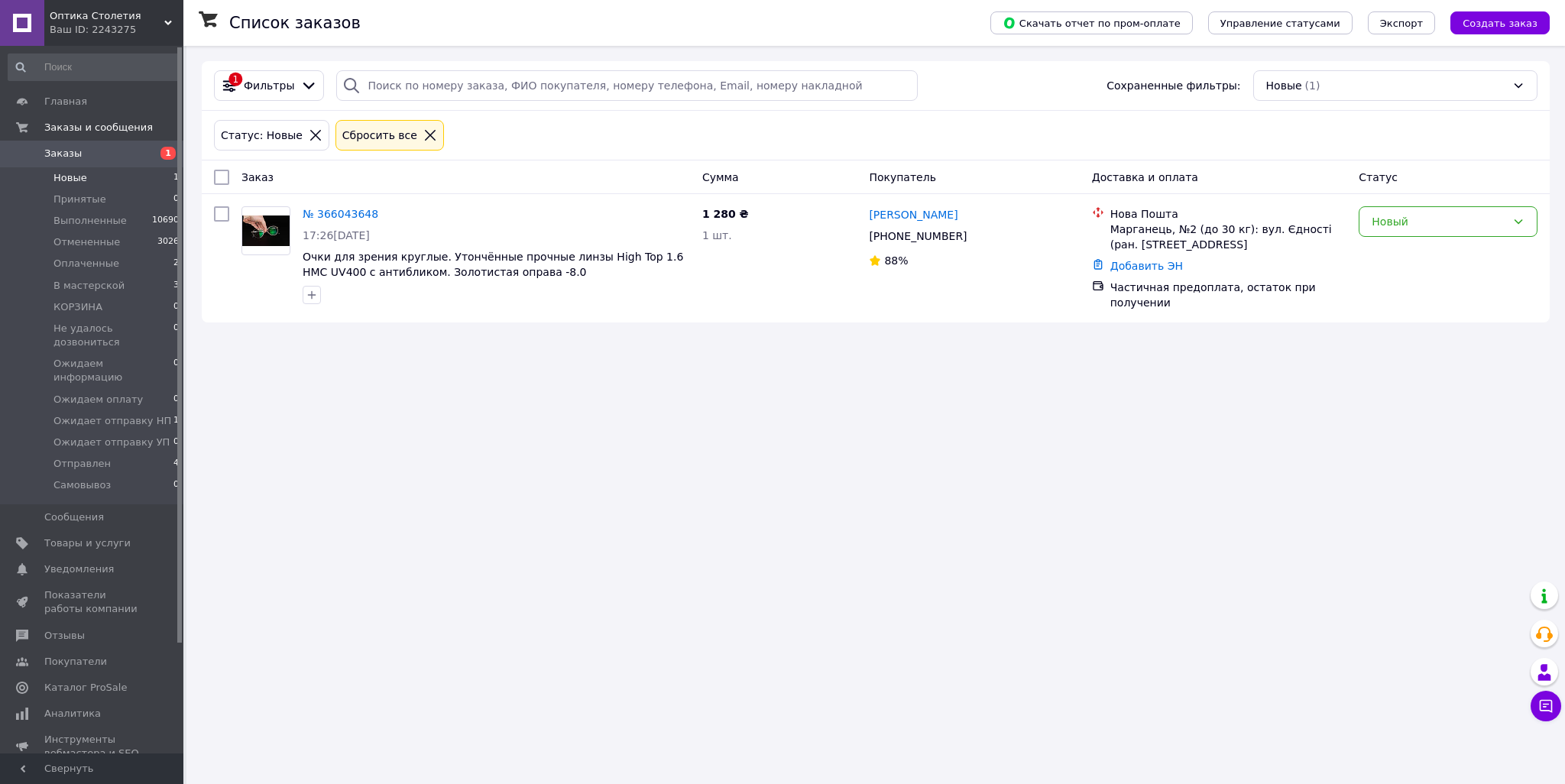
click at [119, 16] on span "Оптика Столетия" at bounding box center [107, 16] width 114 height 13
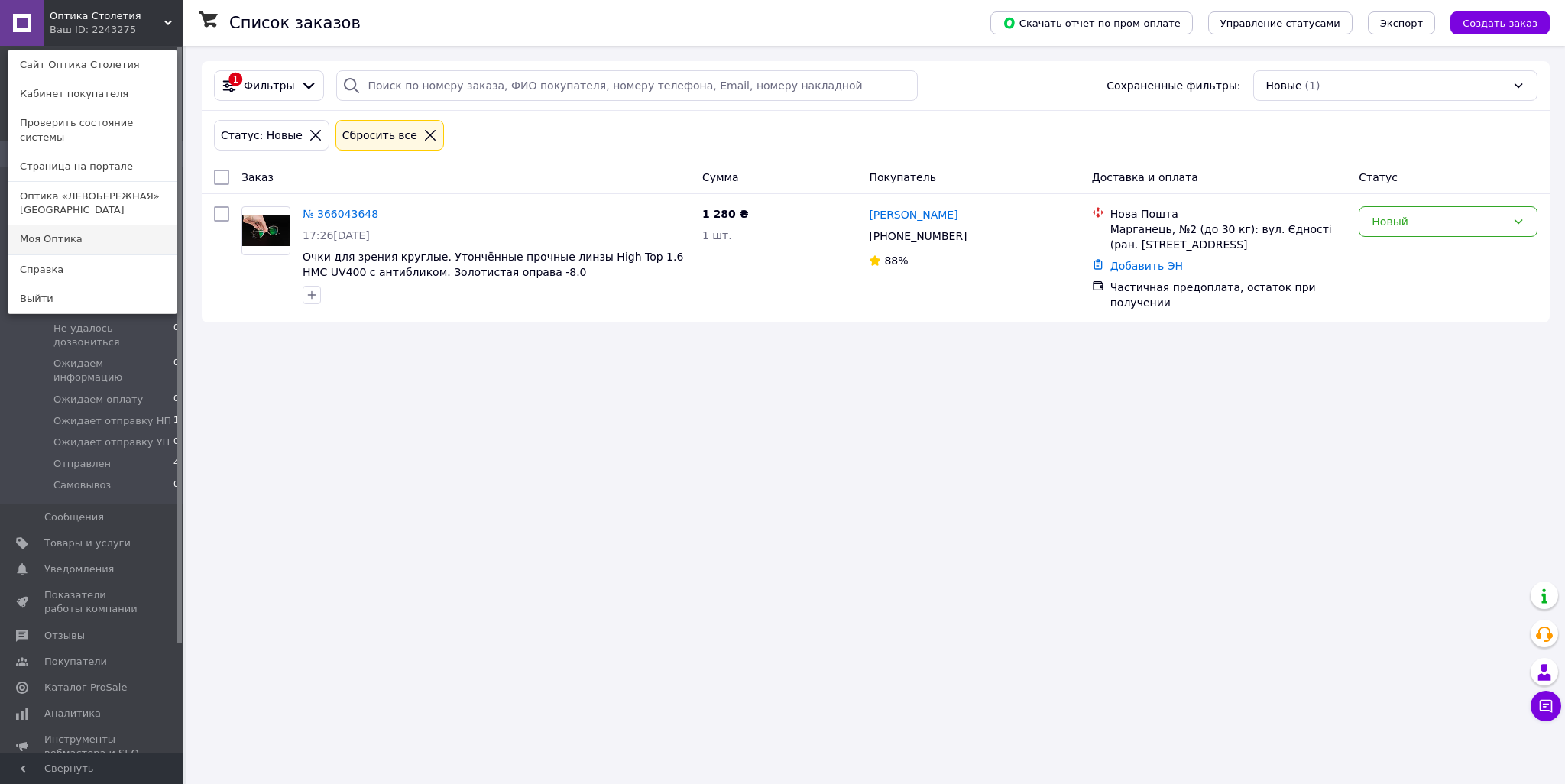
click at [80, 225] on link "Моя Оптика" at bounding box center [93, 239] width 168 height 29
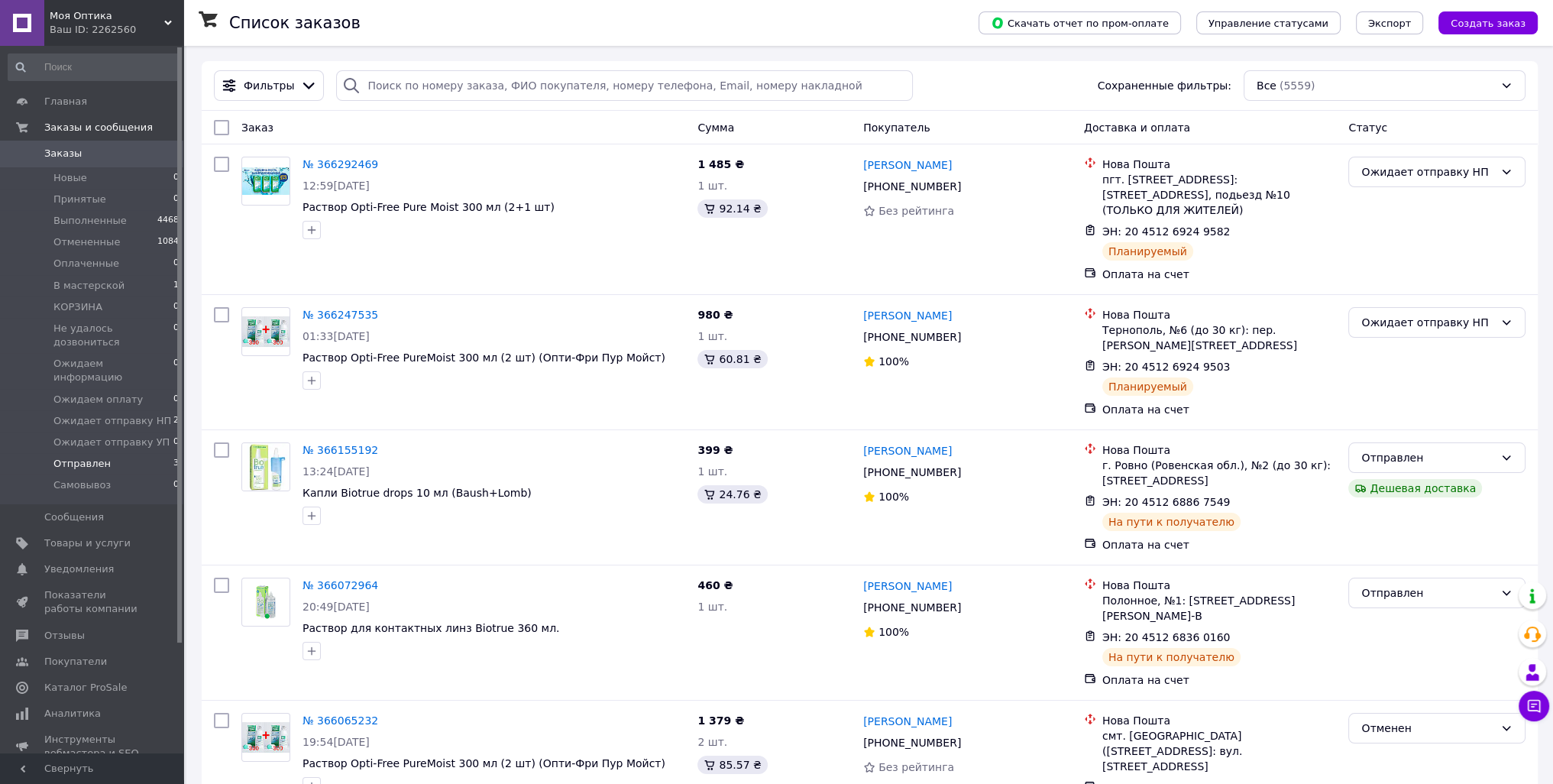
click at [106, 453] on li "Отправлен 3" at bounding box center [93, 463] width 188 height 21
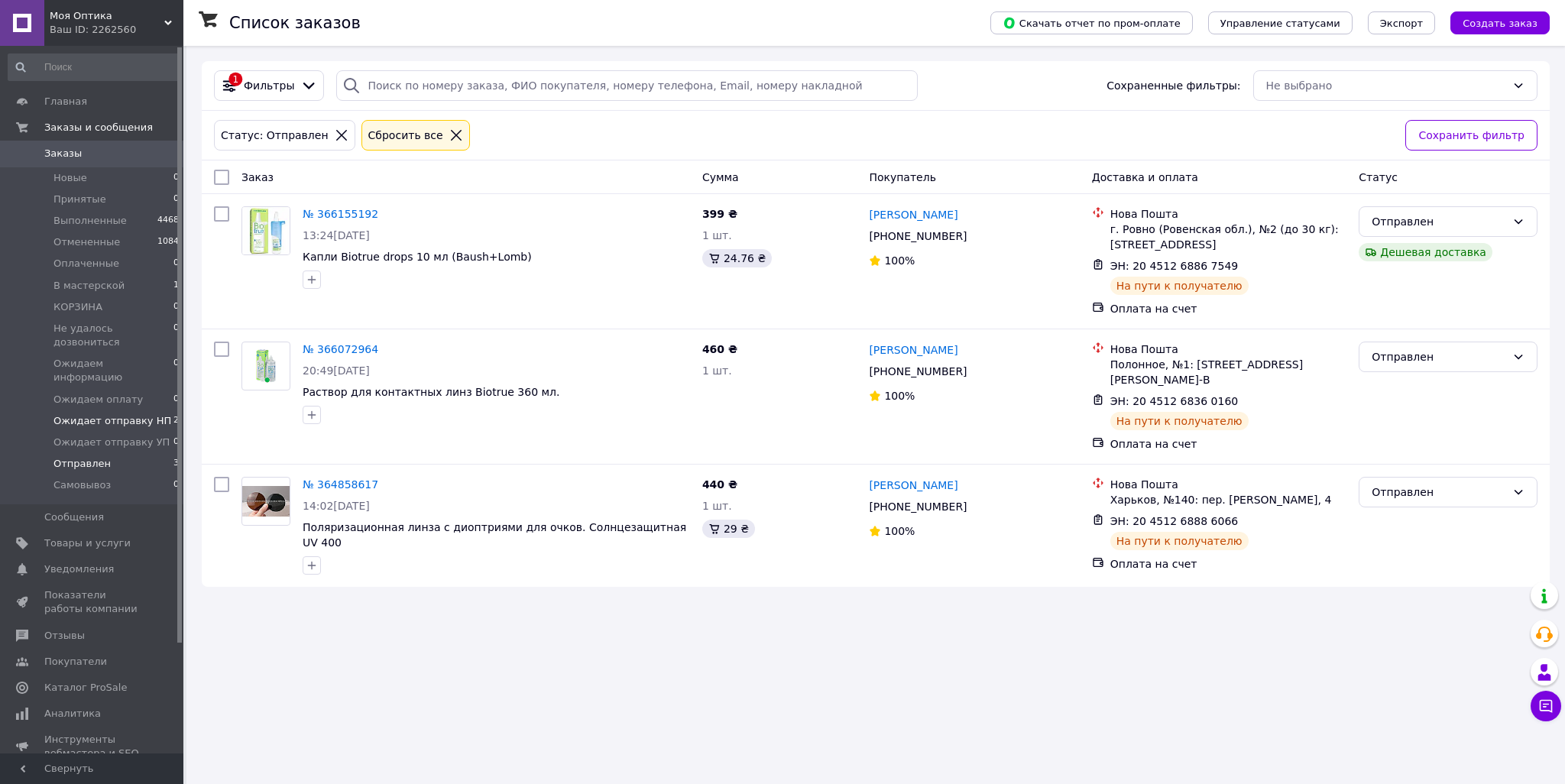
click at [137, 411] on li "Ожидает отправку НП 2" at bounding box center [93, 421] width 188 height 21
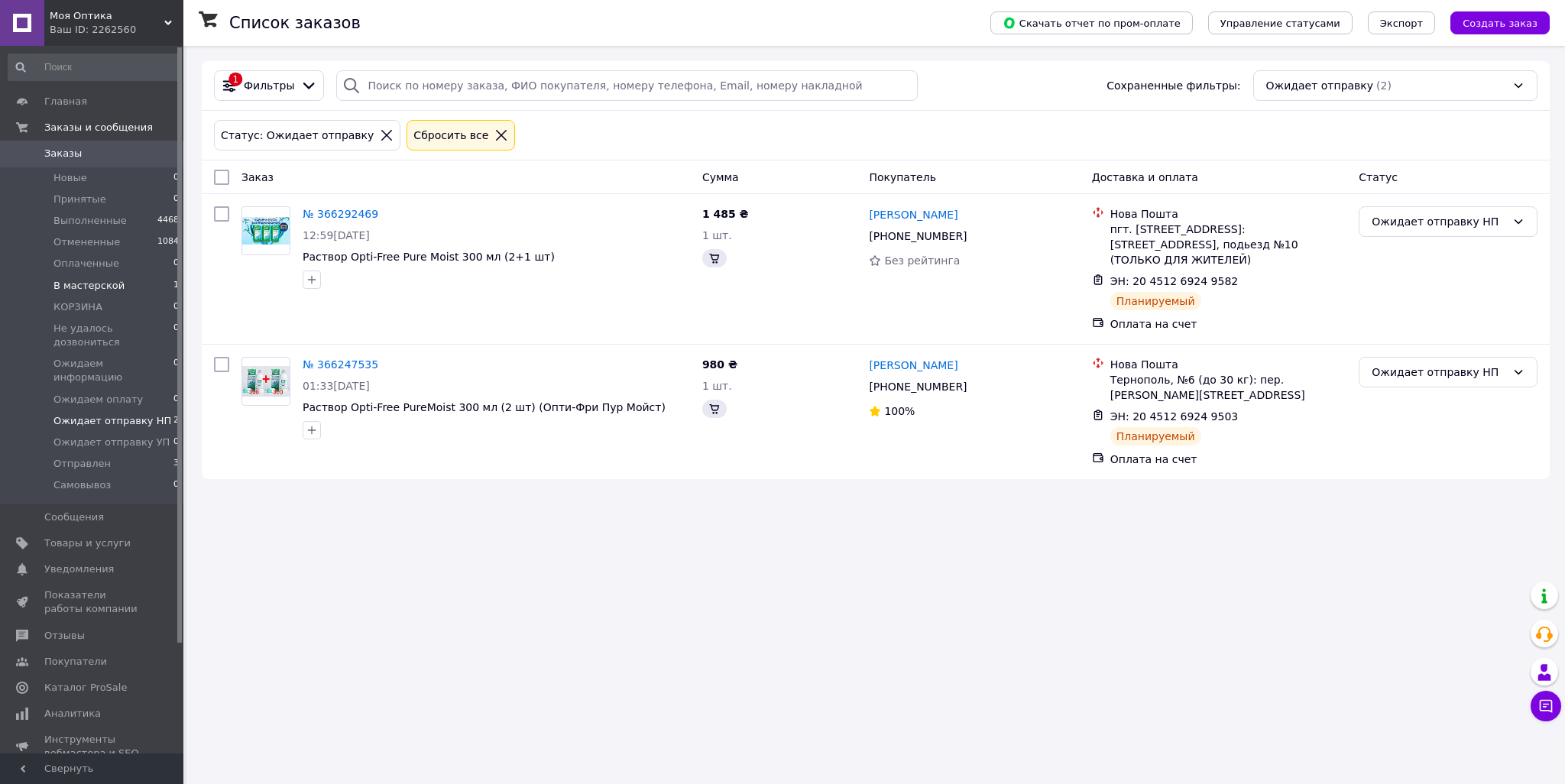
click at [101, 287] on span "В мастерской" at bounding box center [89, 285] width 71 height 13
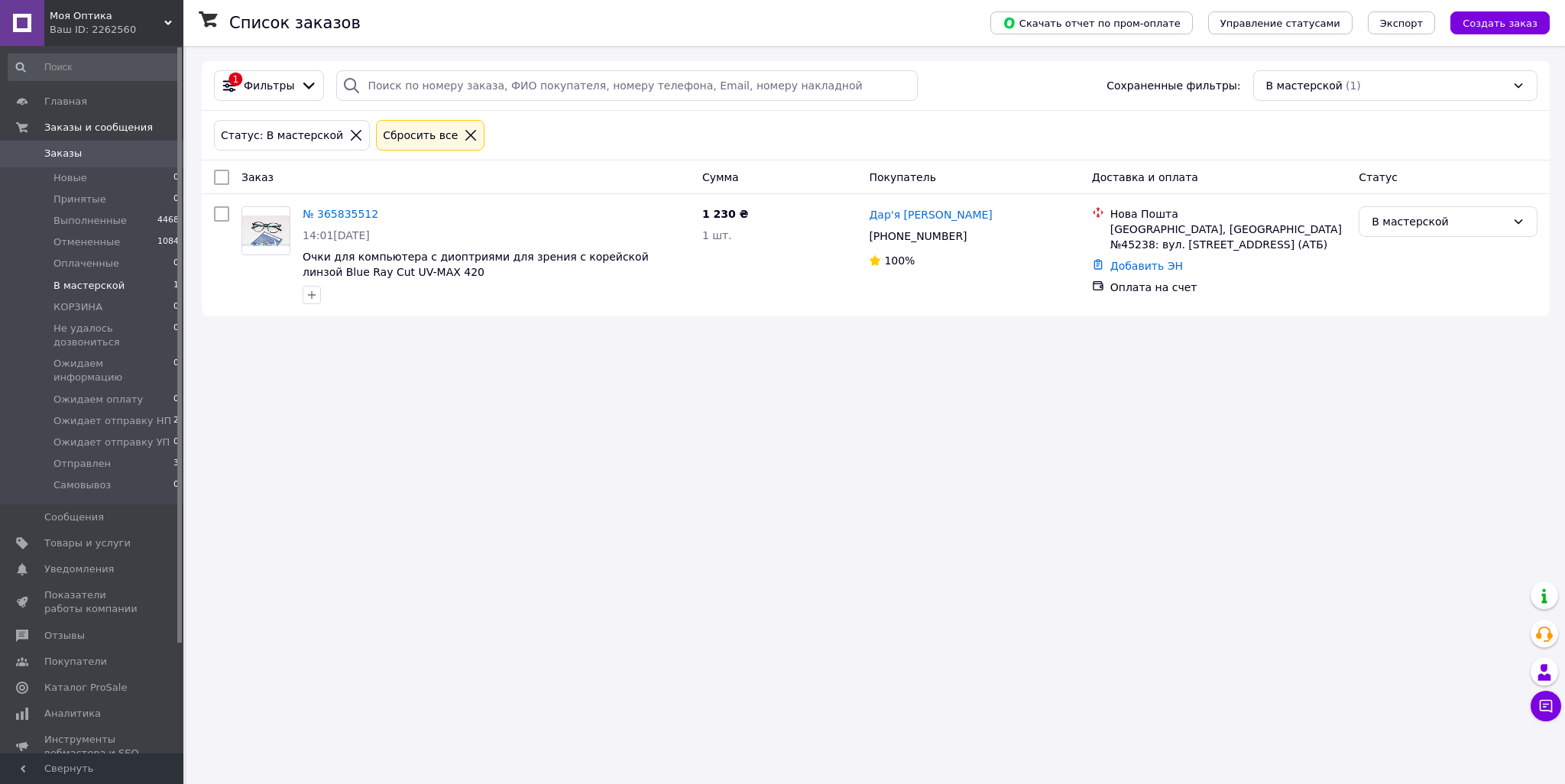
click at [137, 6] on div "Моя Оптика Ваш ID: 2262560" at bounding box center [114, 23] width 139 height 45
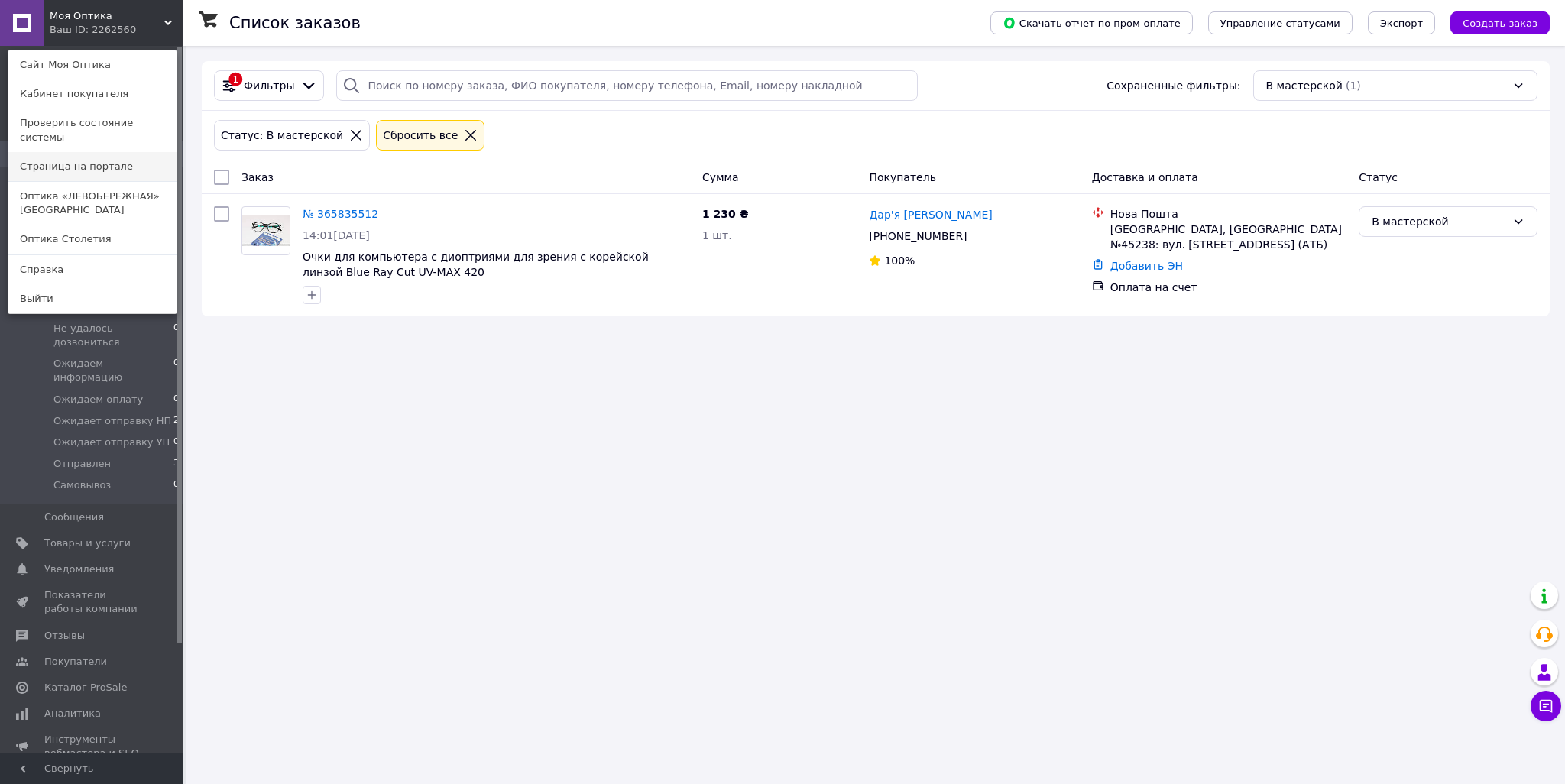
click at [107, 162] on link "Страница на портале" at bounding box center [93, 167] width 168 height 29
